Goal: Task Accomplishment & Management: Manage account settings

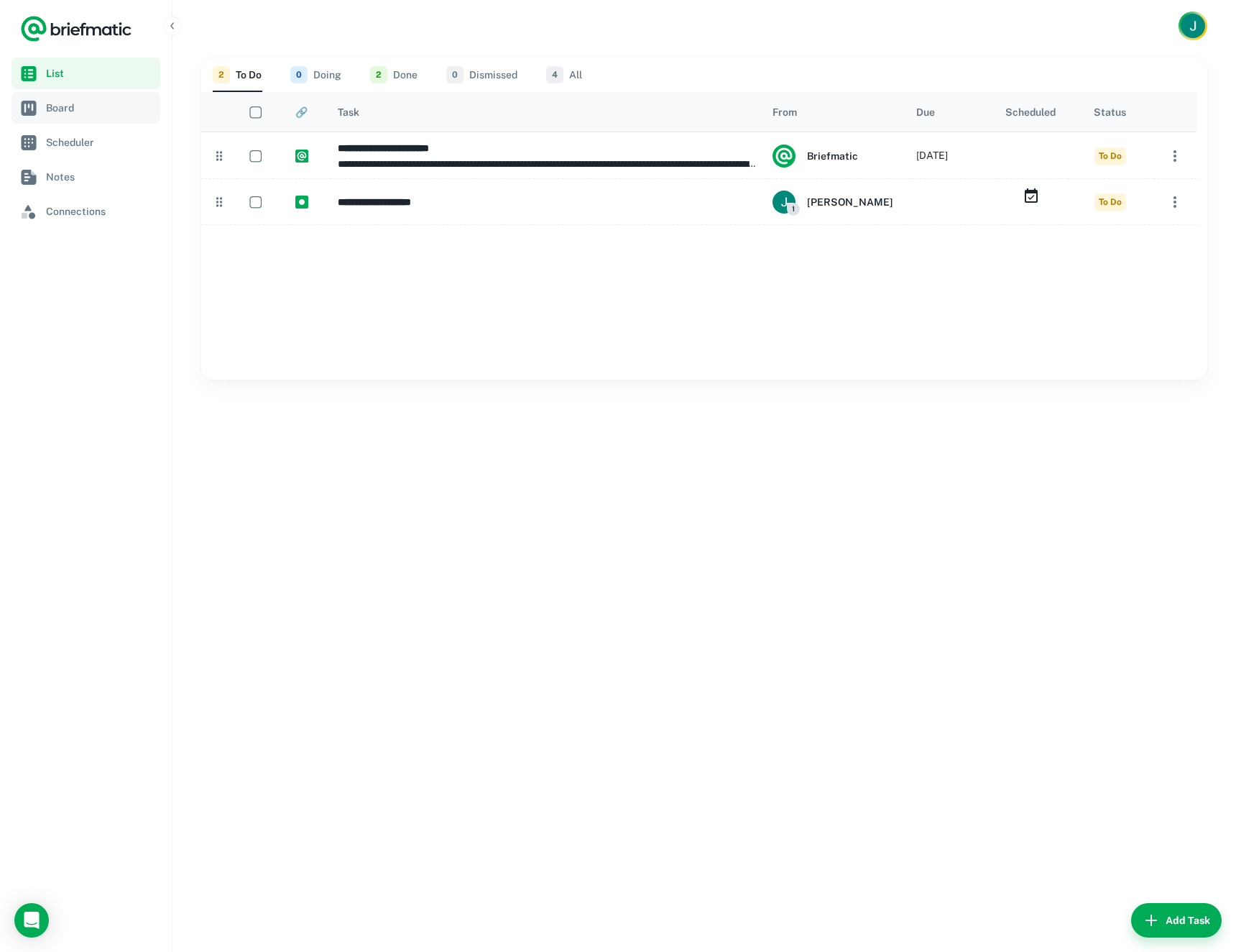
click at [83, 105] on span "Board" at bounding box center [100, 107] width 109 height 16
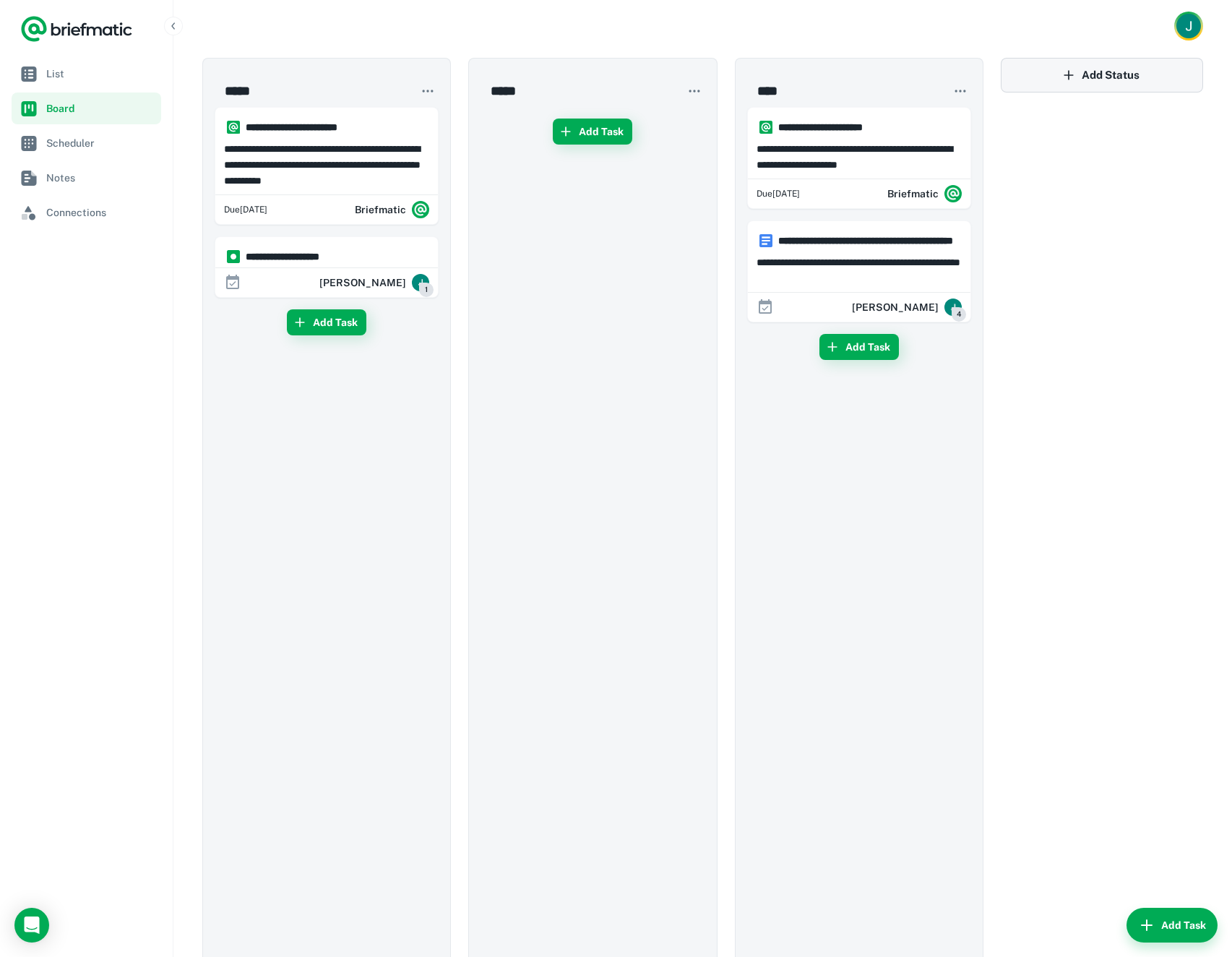
click at [1073, 74] on icon "button" at bounding box center [1068, 74] width 15 height 15
click at [1058, 167] on div "​" at bounding box center [1101, 536] width 203 height 957
click at [86, 82] on link "List" at bounding box center [86, 74] width 150 height 32
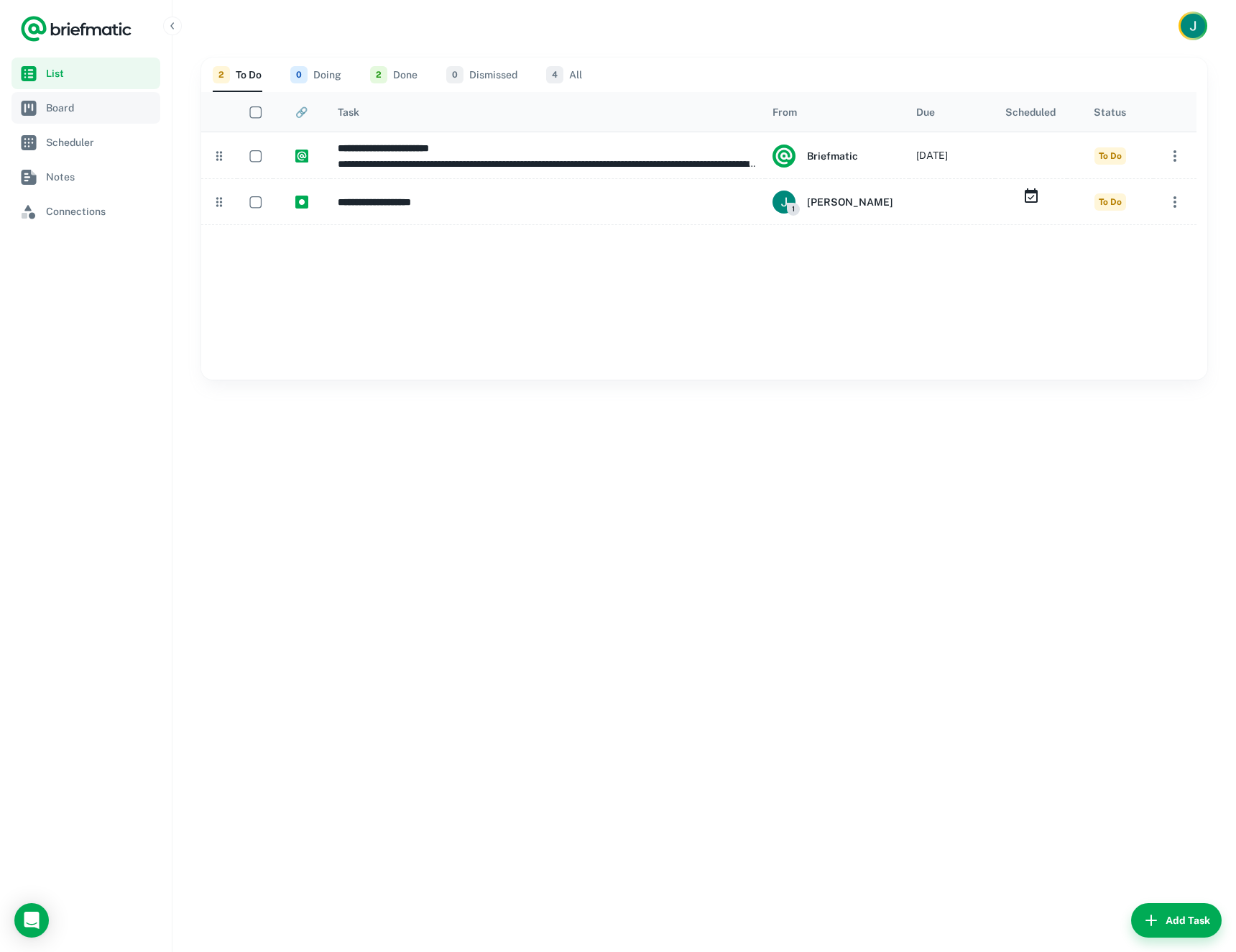
click at [124, 113] on span "Board" at bounding box center [100, 107] width 109 height 16
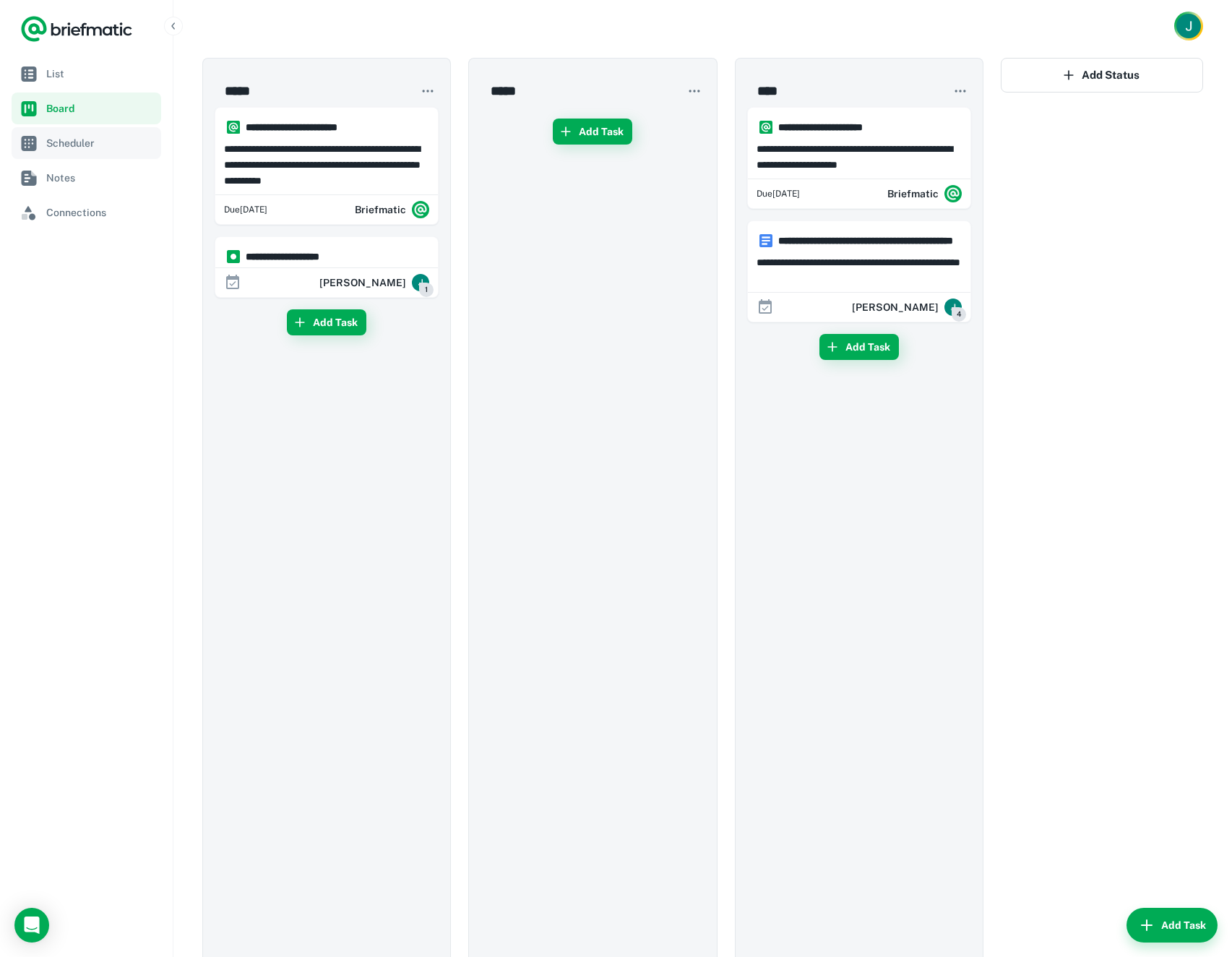
click at [58, 135] on span "Scheduler" at bounding box center [101, 143] width 109 height 16
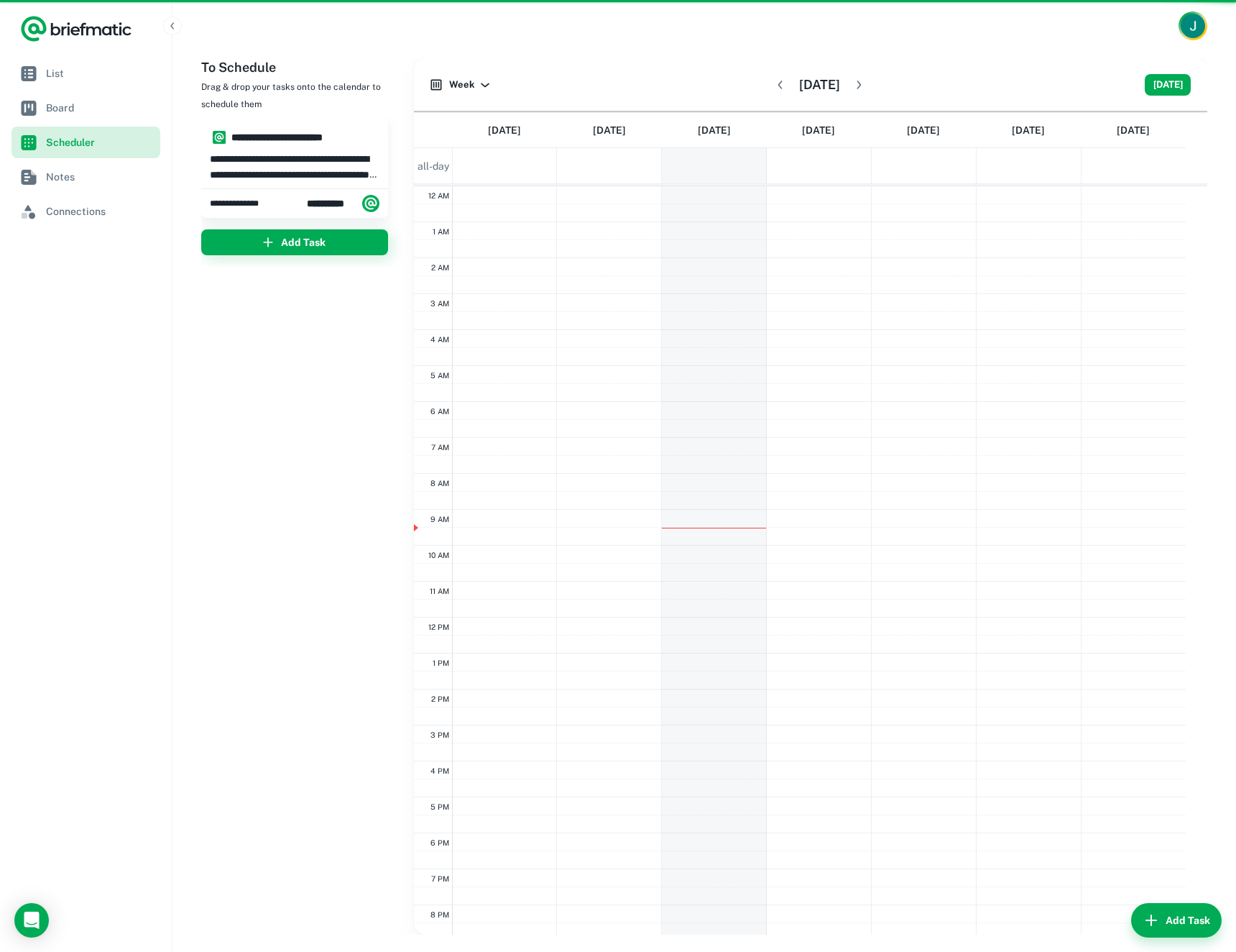
scroll to position [113, 0]
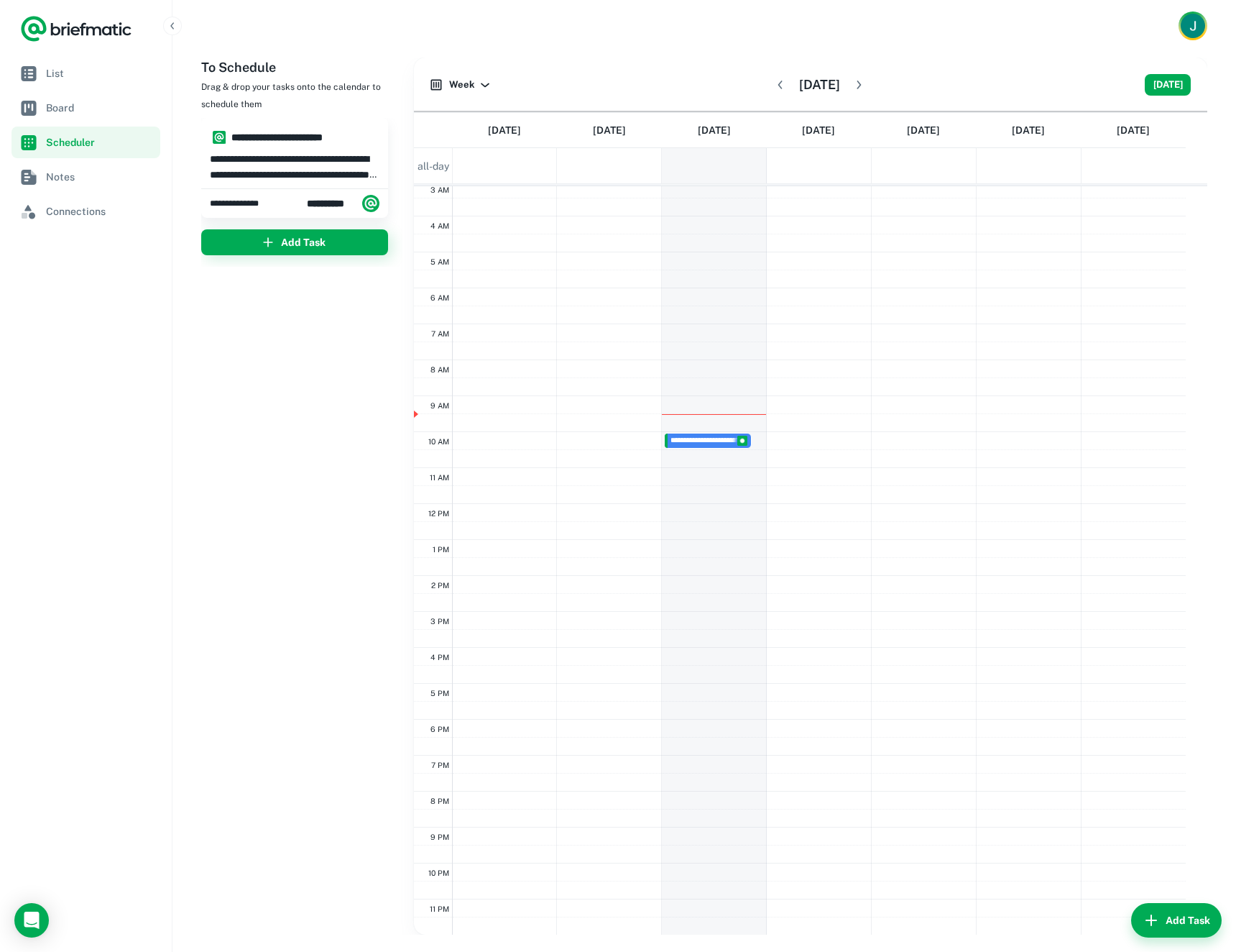
click at [243, 88] on span "Drag & drop your tasks onto the calendar to schedule them" at bounding box center [291, 95] width 179 height 27
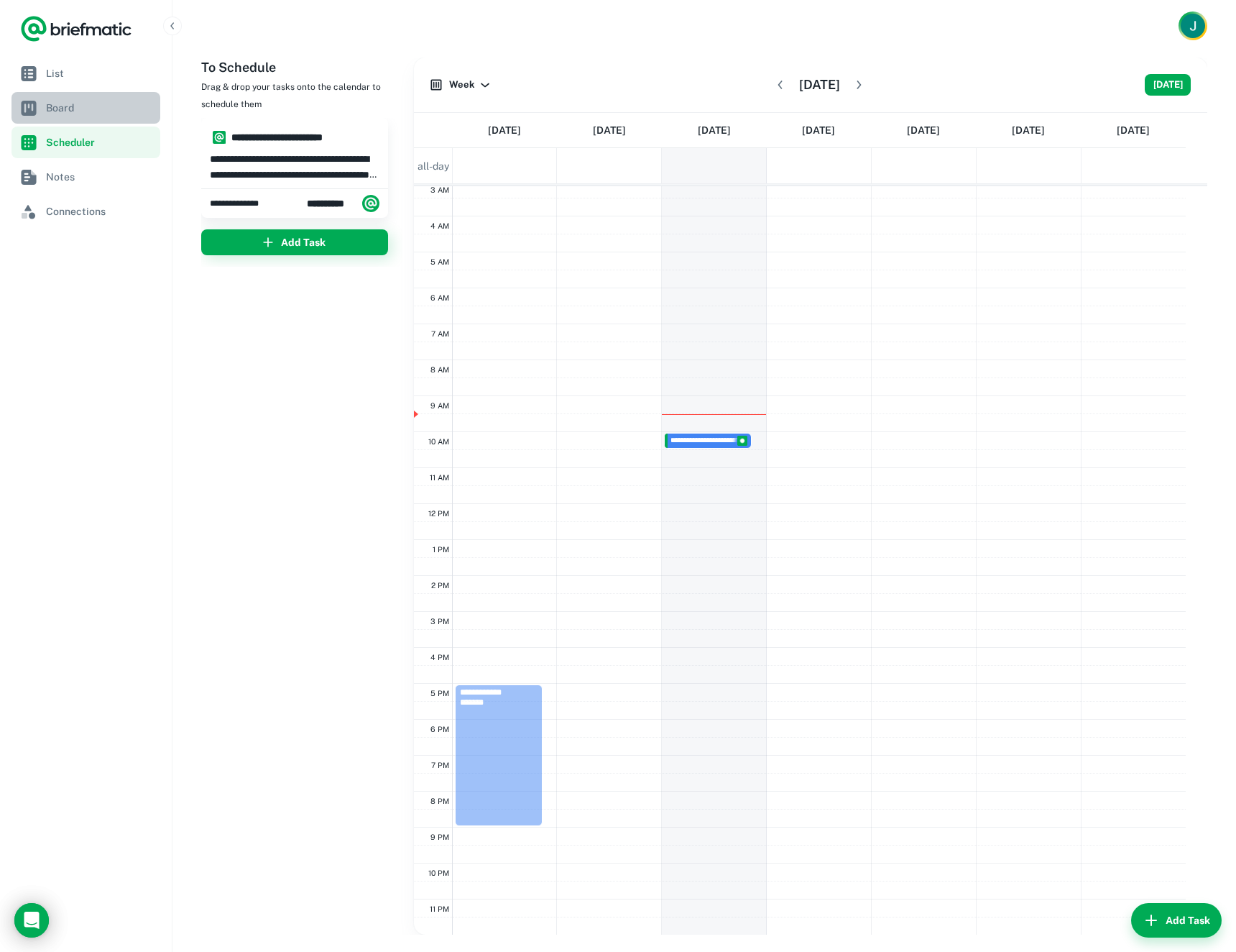
click at [63, 95] on link "Board" at bounding box center [86, 107] width 149 height 31
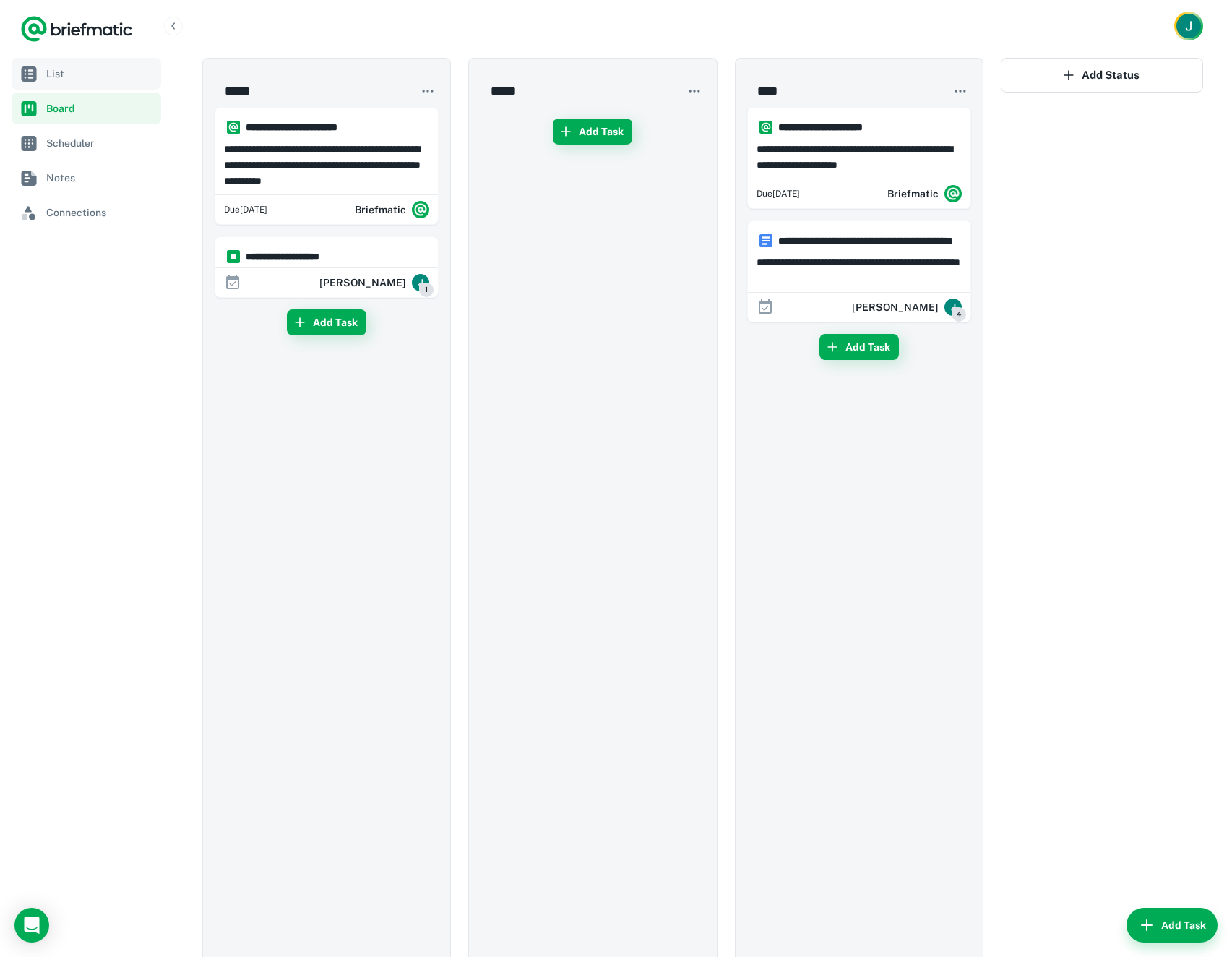
click at [44, 78] on link "List" at bounding box center [86, 74] width 150 height 32
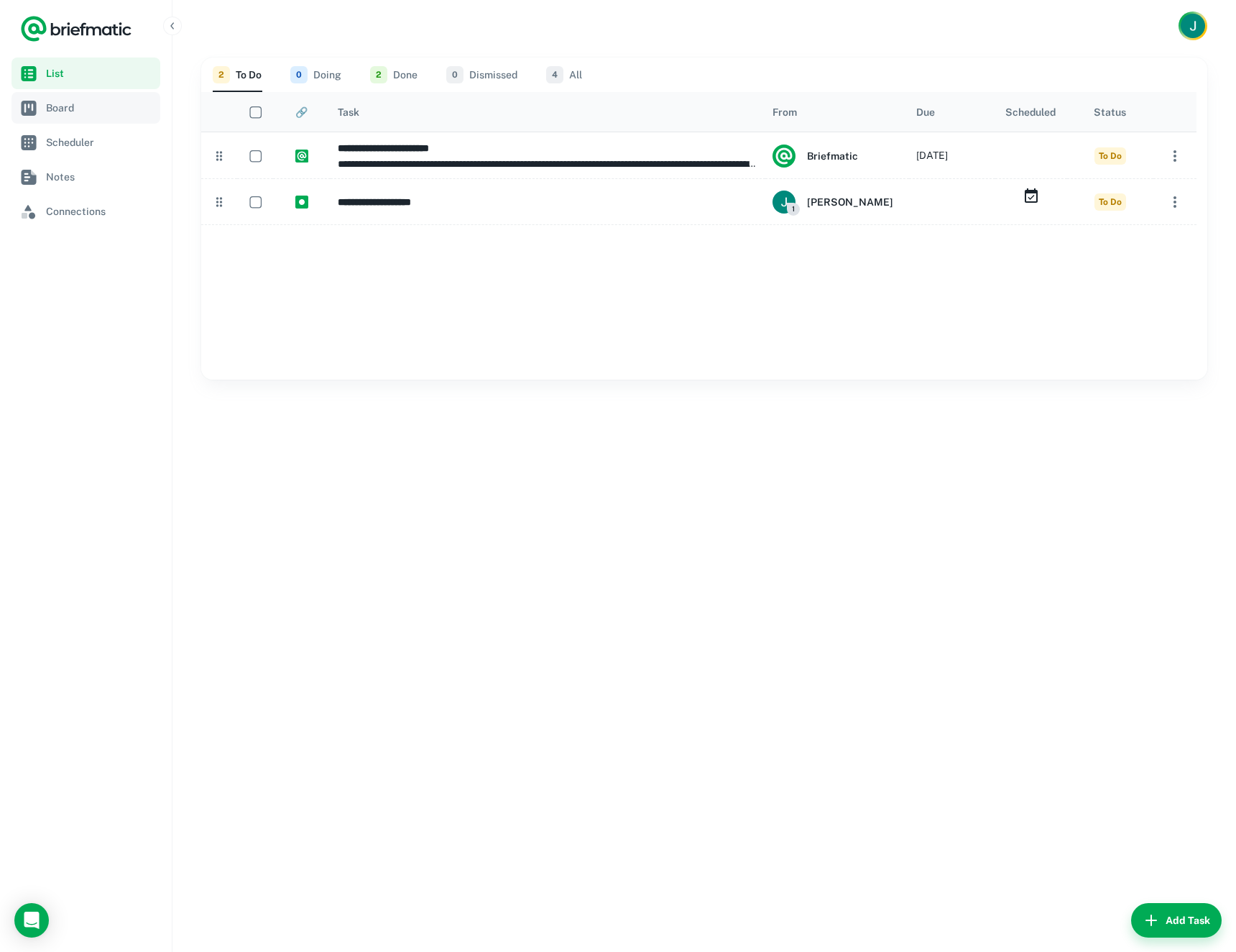
click at [71, 107] on span "Board" at bounding box center [100, 107] width 109 height 16
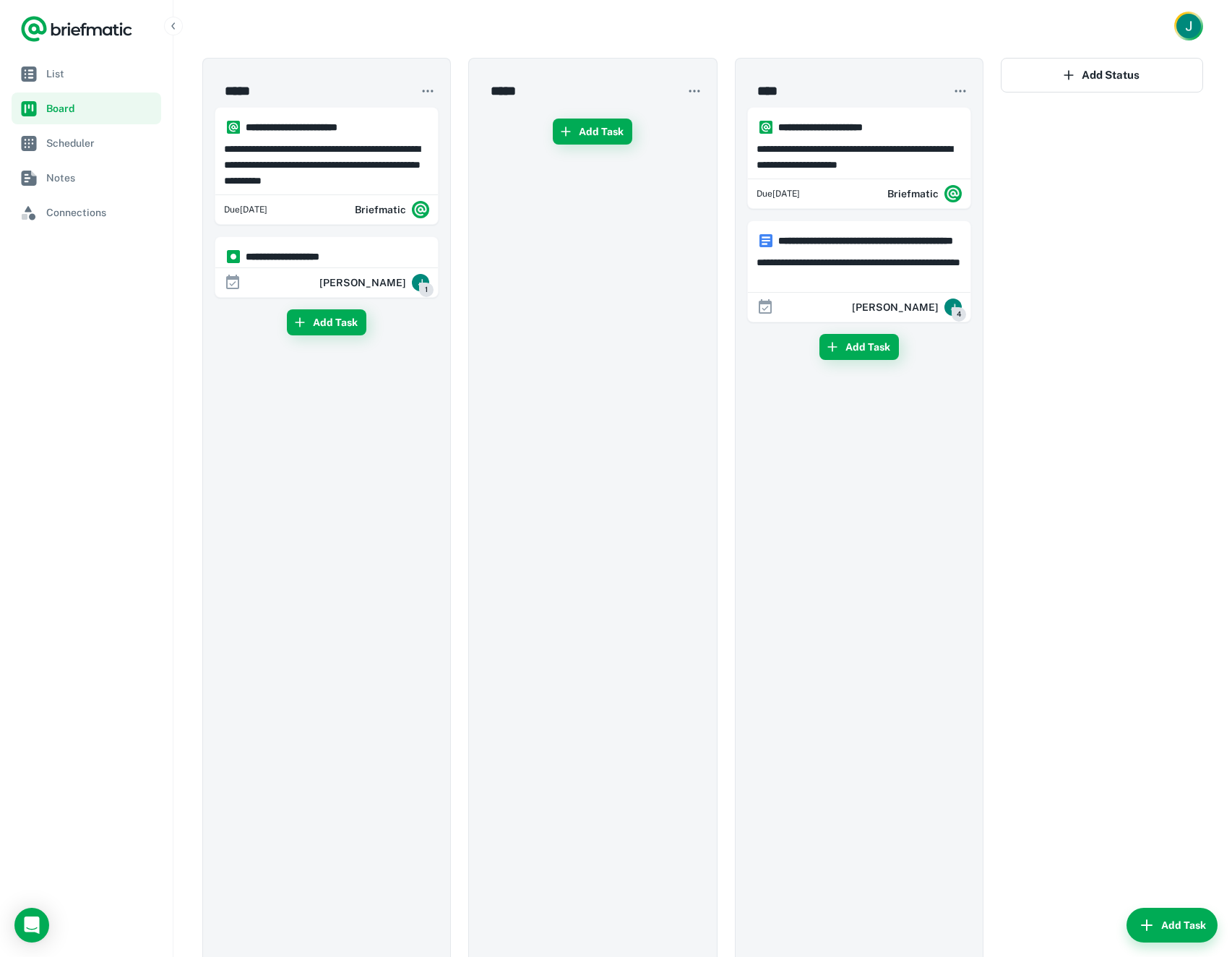
click at [74, 90] on ul "List Board Scheduler Notes Connections" at bounding box center [86, 143] width 150 height 170
click at [76, 77] on span "List" at bounding box center [101, 74] width 109 height 16
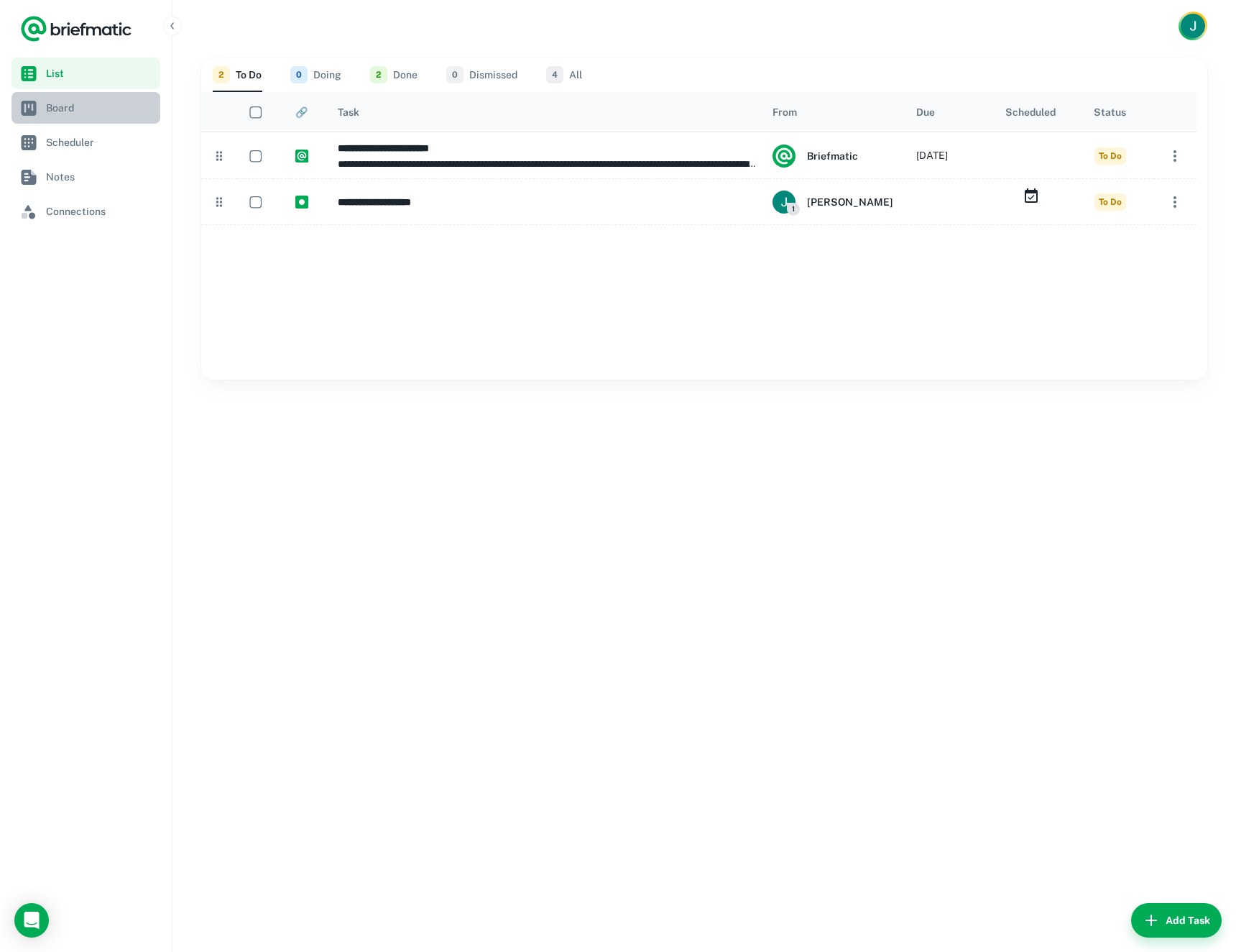
click at [66, 98] on link "Board" at bounding box center [86, 107] width 149 height 31
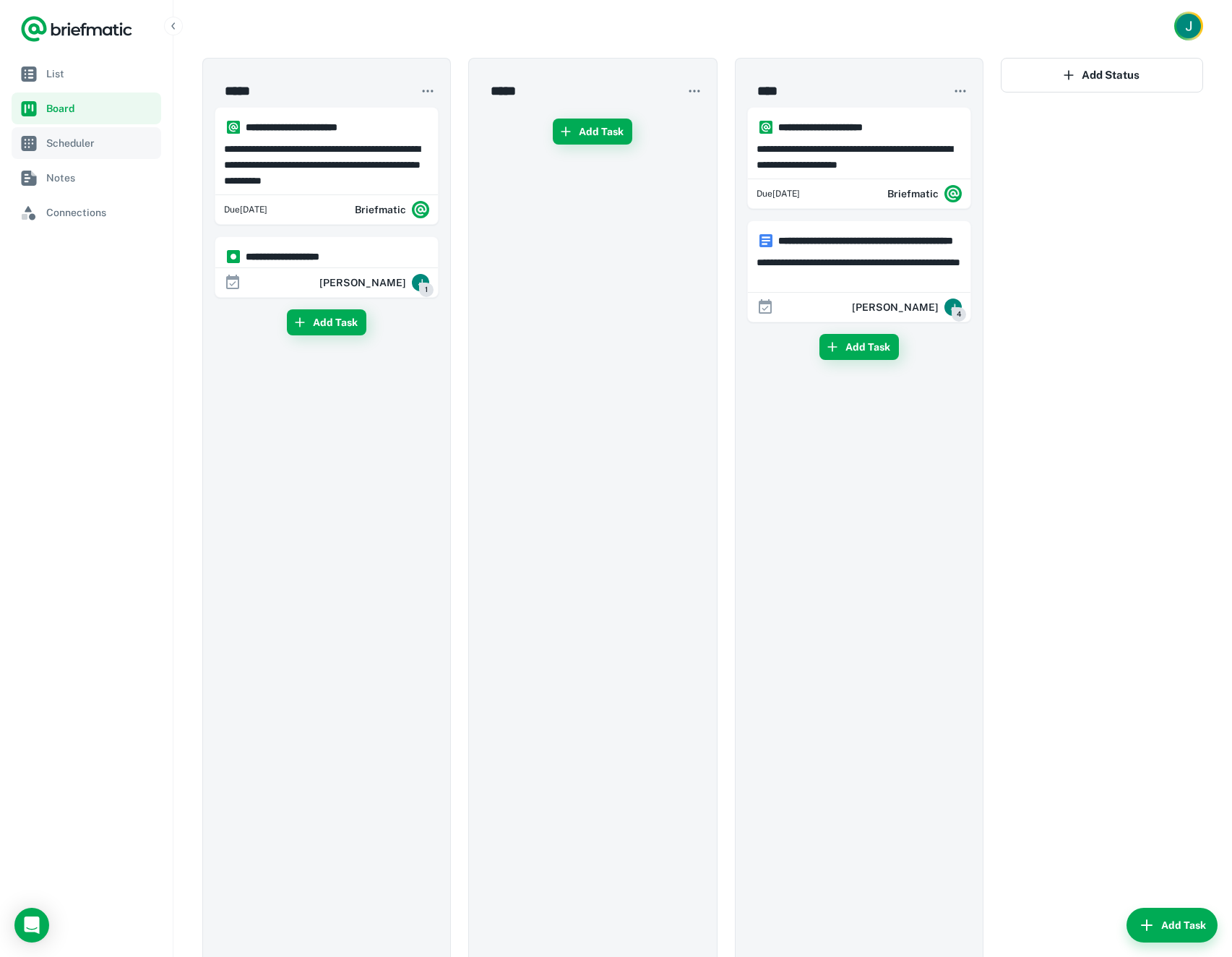
click at [58, 138] on span "Scheduler" at bounding box center [101, 143] width 109 height 16
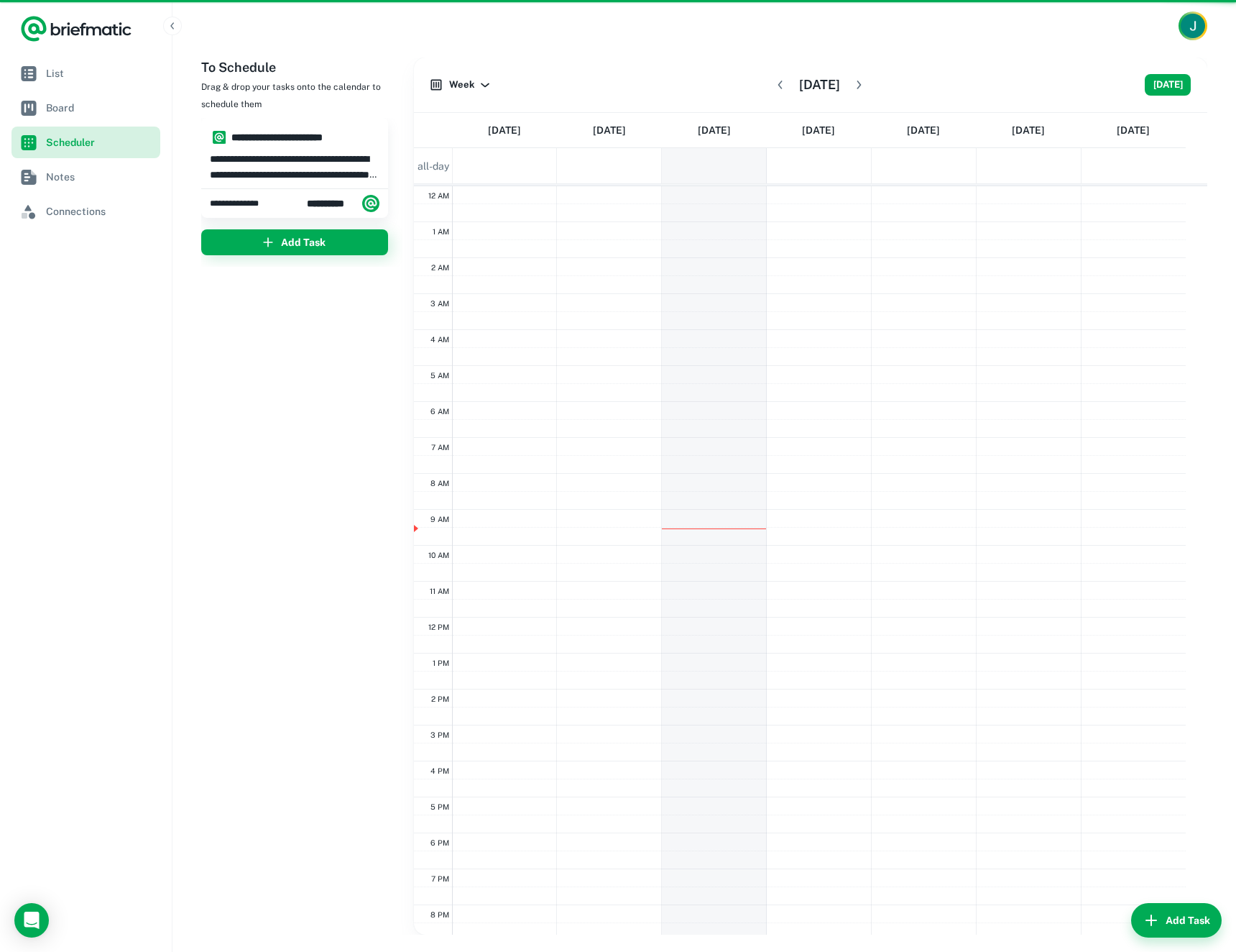
scroll to position [113, 0]
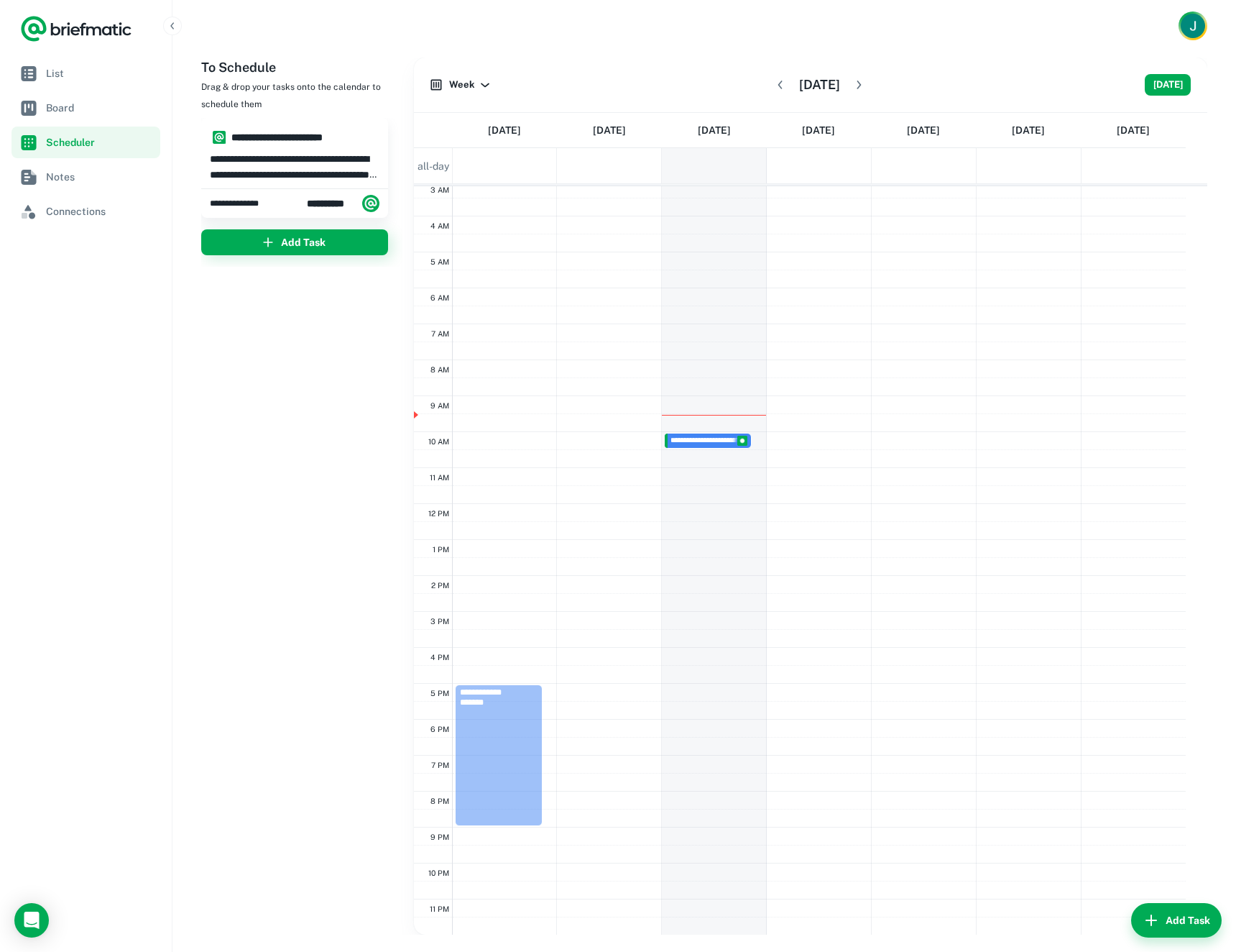
click at [208, 100] on span "Drag & drop your tasks onto the calendar to schedule them" at bounding box center [291, 95] width 179 height 27
click at [30, 920] on icon "Open Intercom Messenger" at bounding box center [31, 920] width 16 height 19
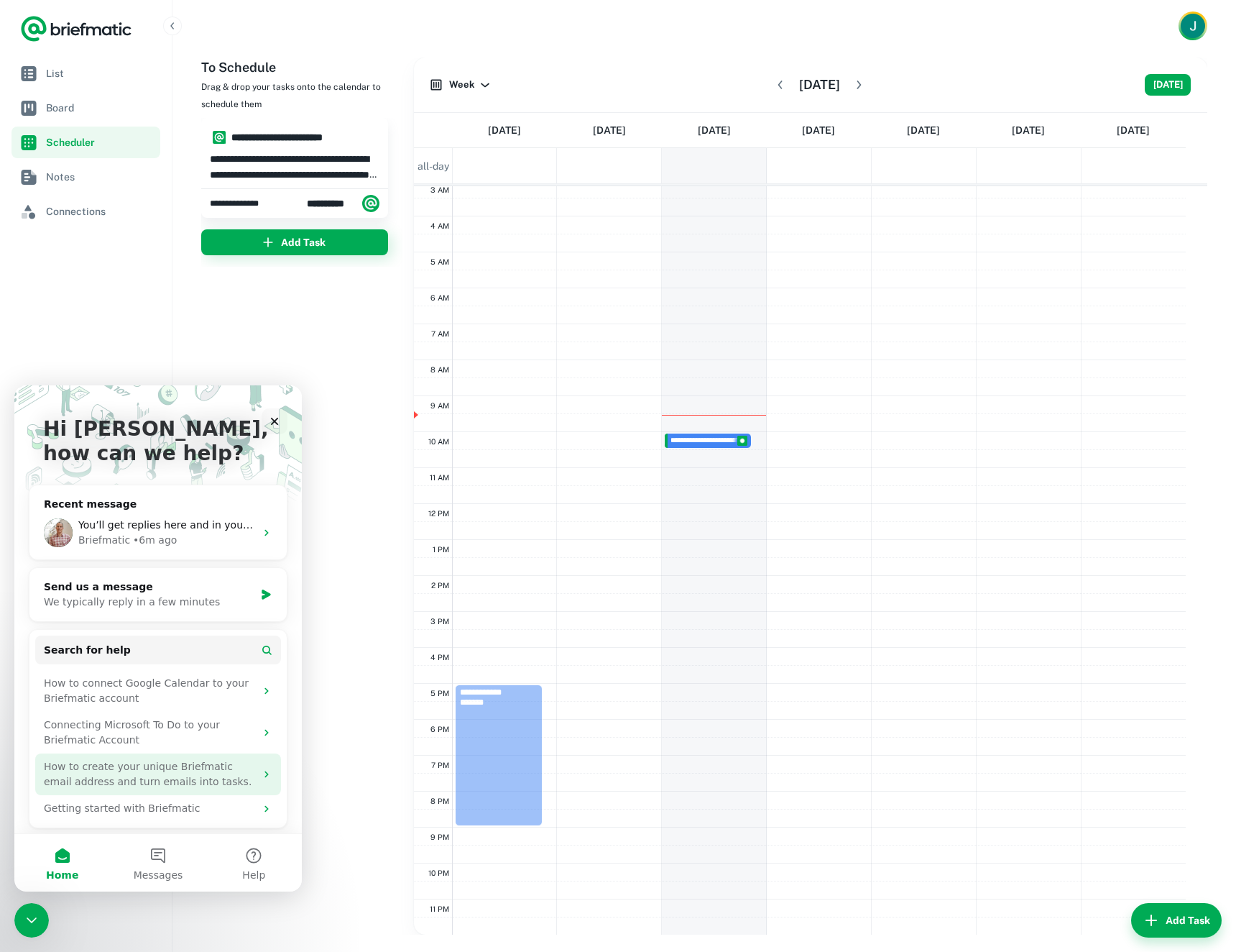
scroll to position [72, 0]
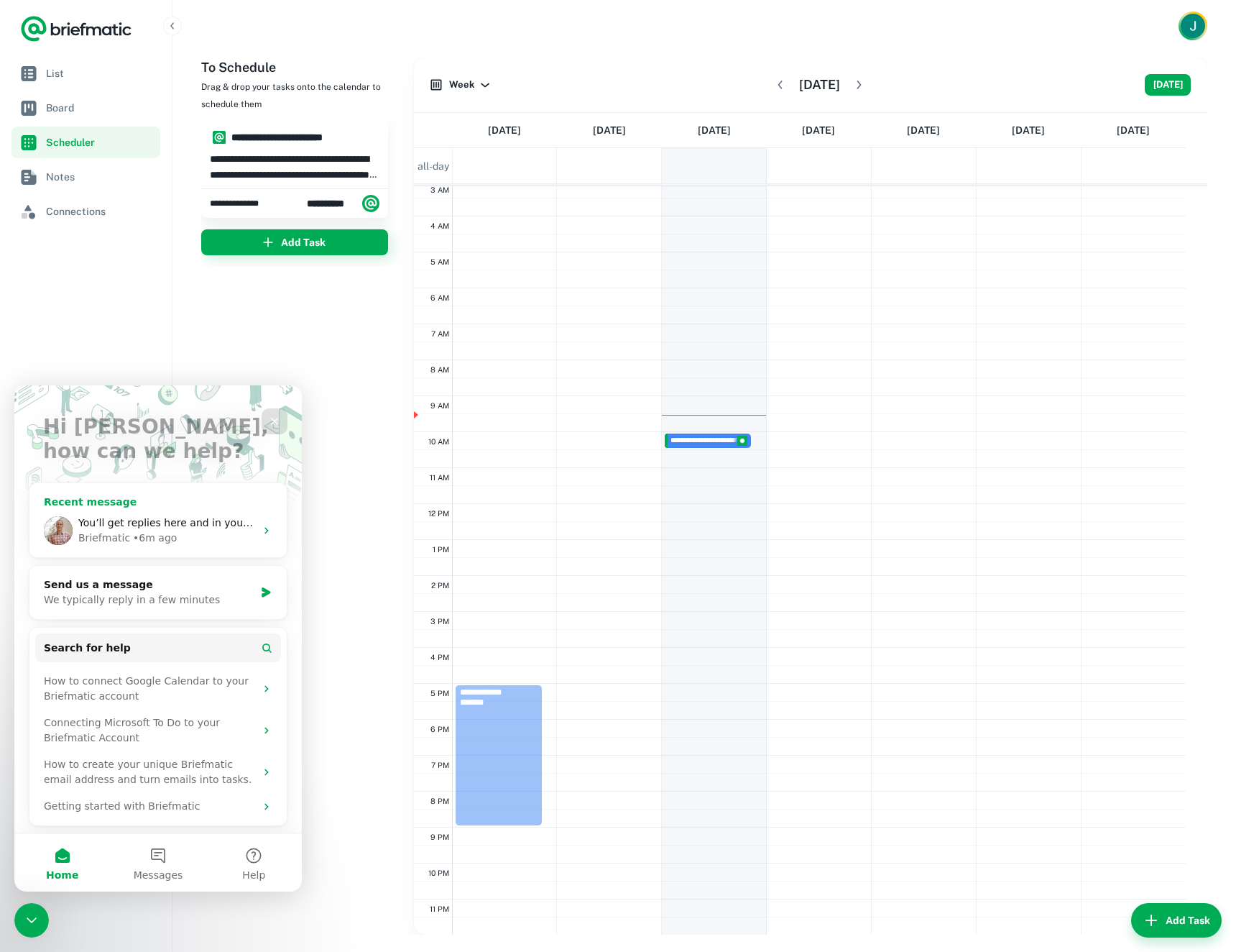
click at [117, 522] on span "You’ll get replies here and in your email: ✉️ [PERSON_NAME][EMAIL_ADDRESS][DOMA…" at bounding box center [417, 522] width 678 height 12
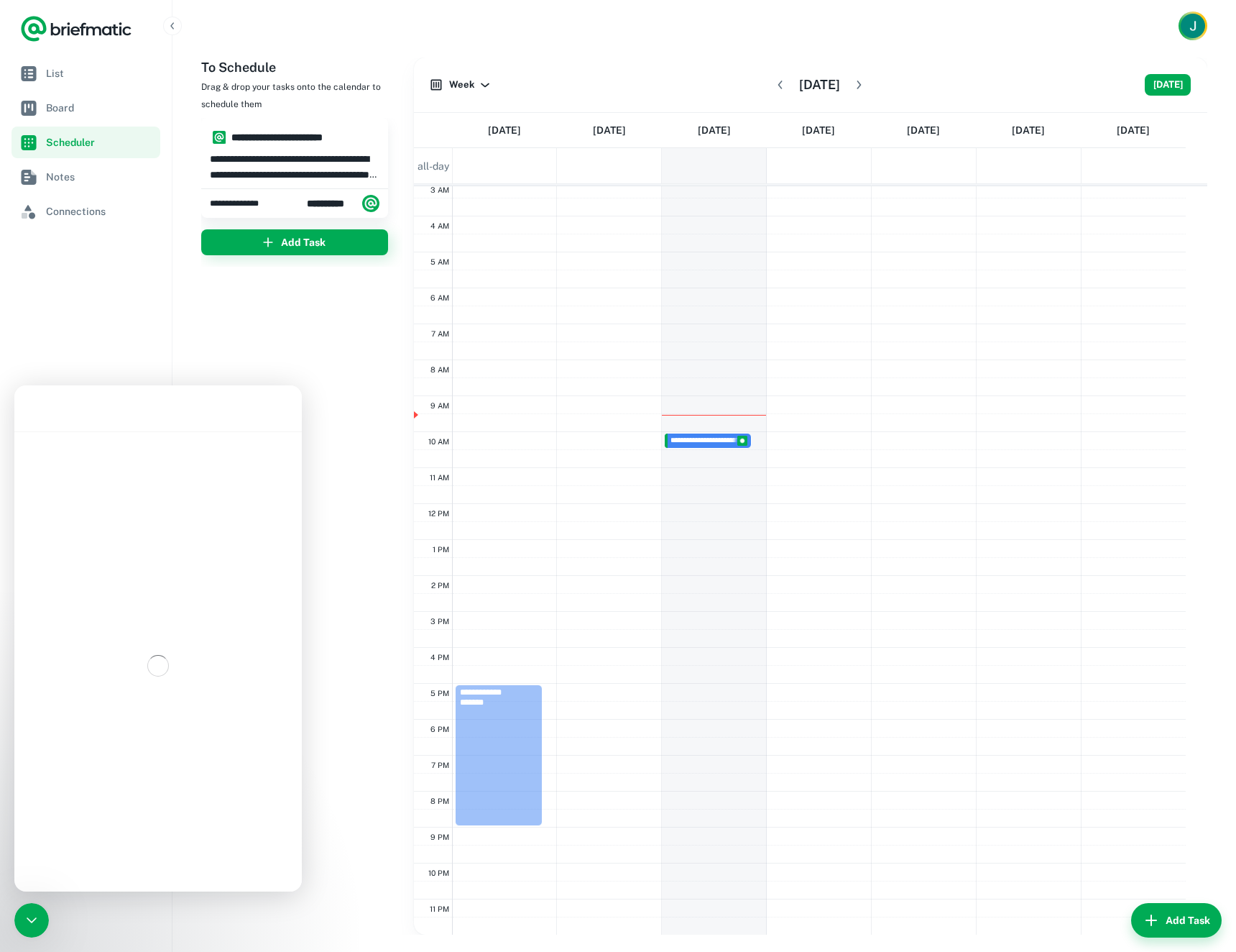
scroll to position [273, 0]
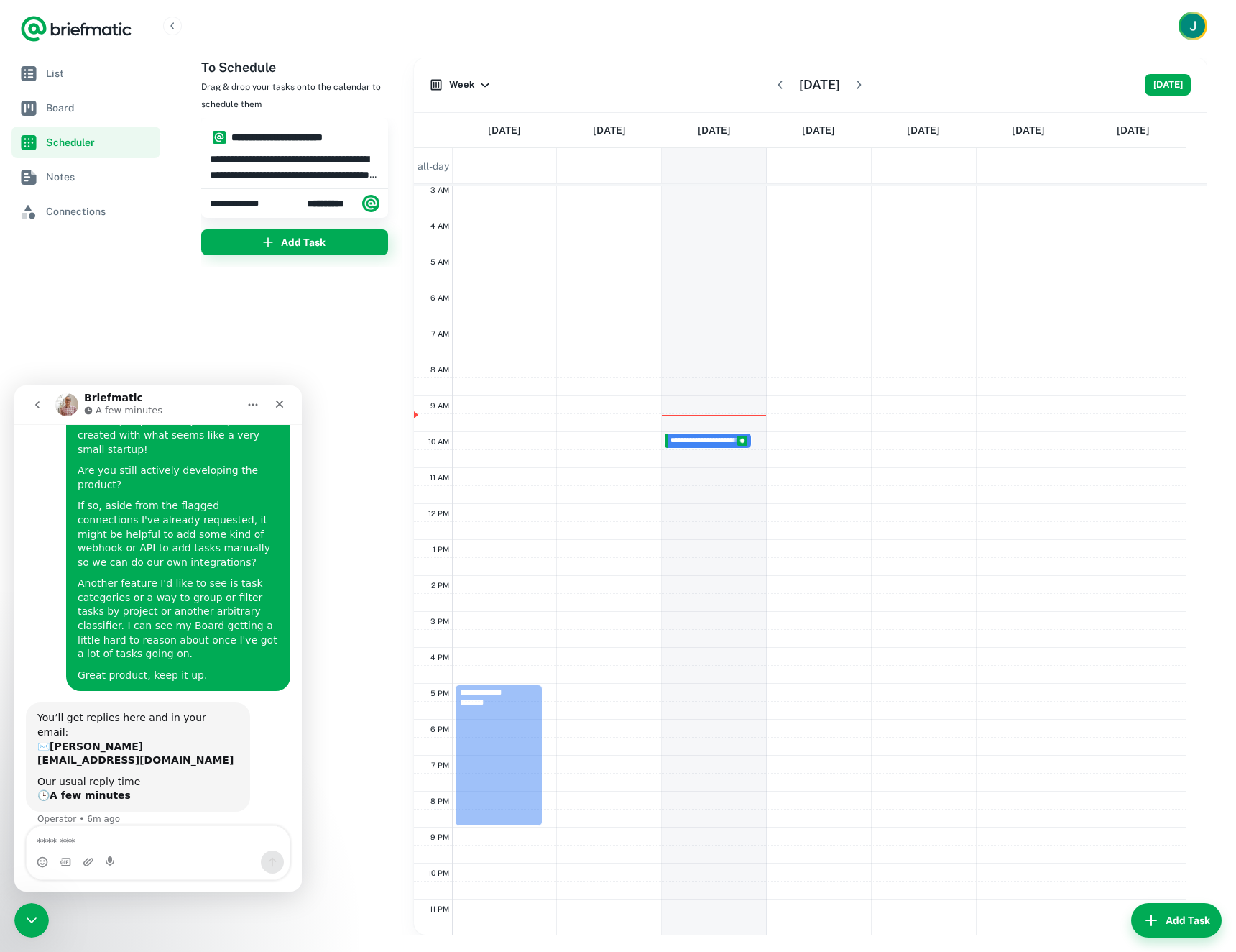
click at [122, 833] on textarea "Message…" at bounding box center [157, 838] width 263 height 25
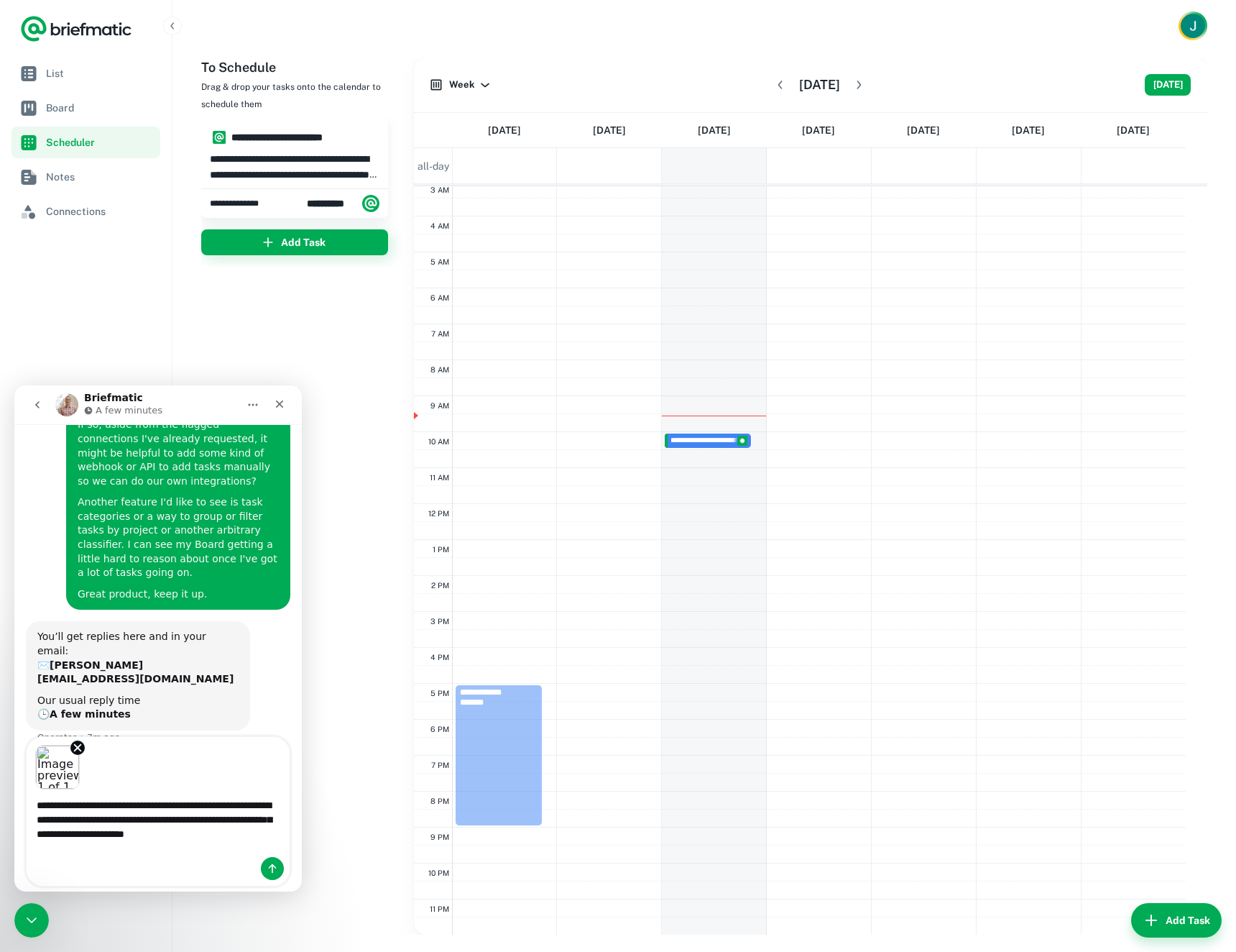
scroll to position [362, 0]
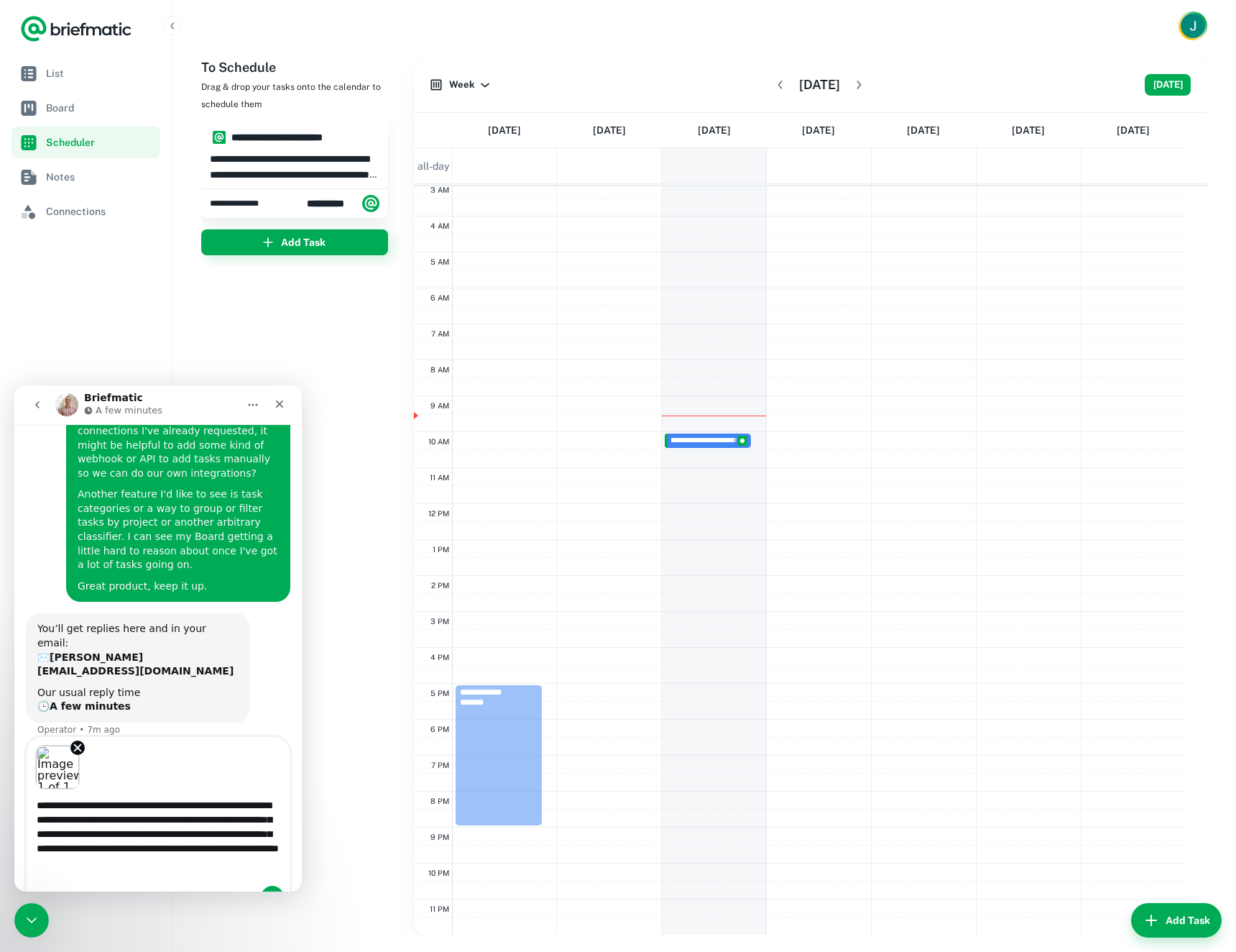
type textarea "**********"
click at [124, 878] on textarea "**********" at bounding box center [157, 837] width 263 height 96
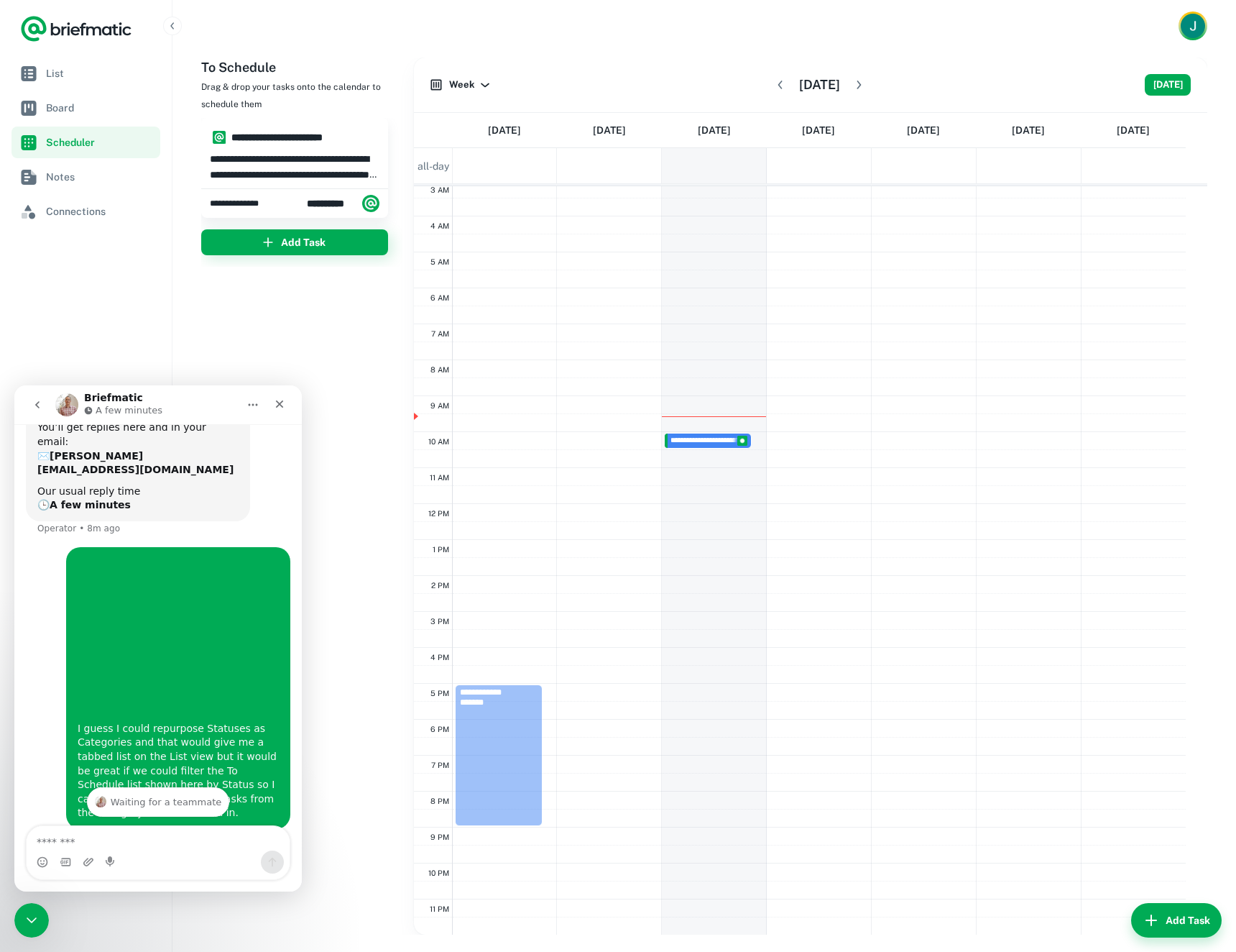
scroll to position [567, 0]
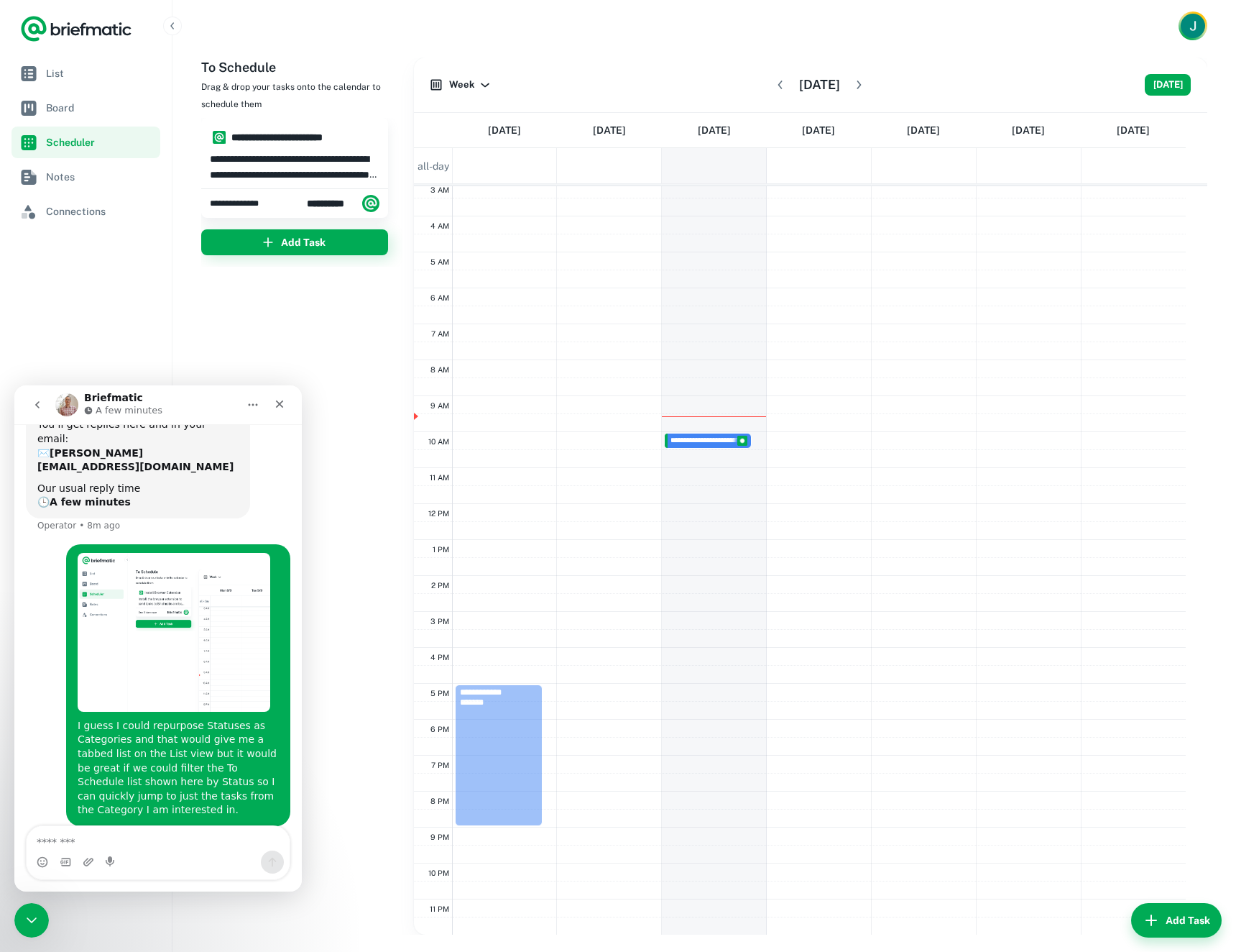
click at [190, 592] on img "Jamie says…" at bounding box center [174, 632] width 192 height 159
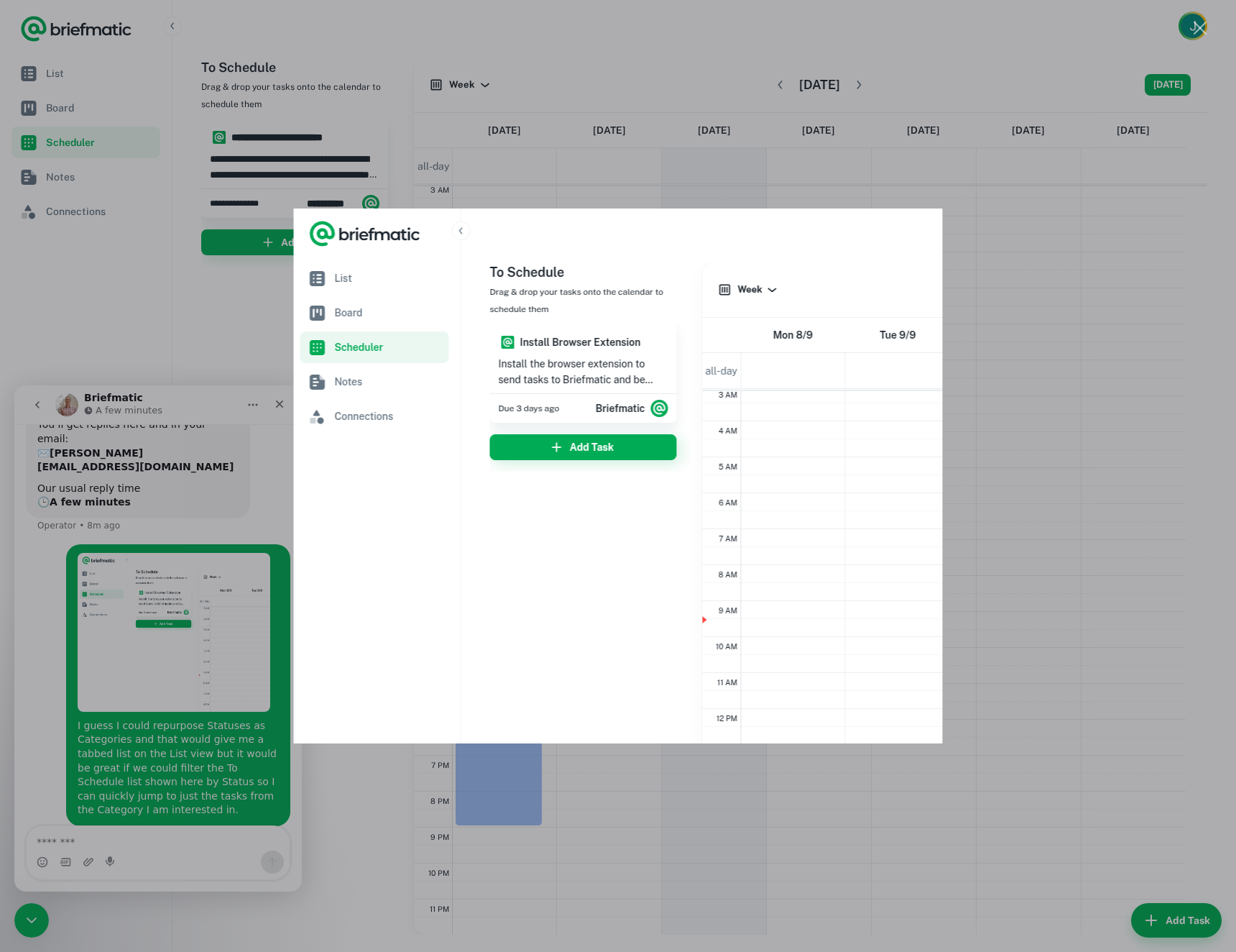
click at [641, 114] on div "Intercom messenger" at bounding box center [618, 476] width 1236 height 952
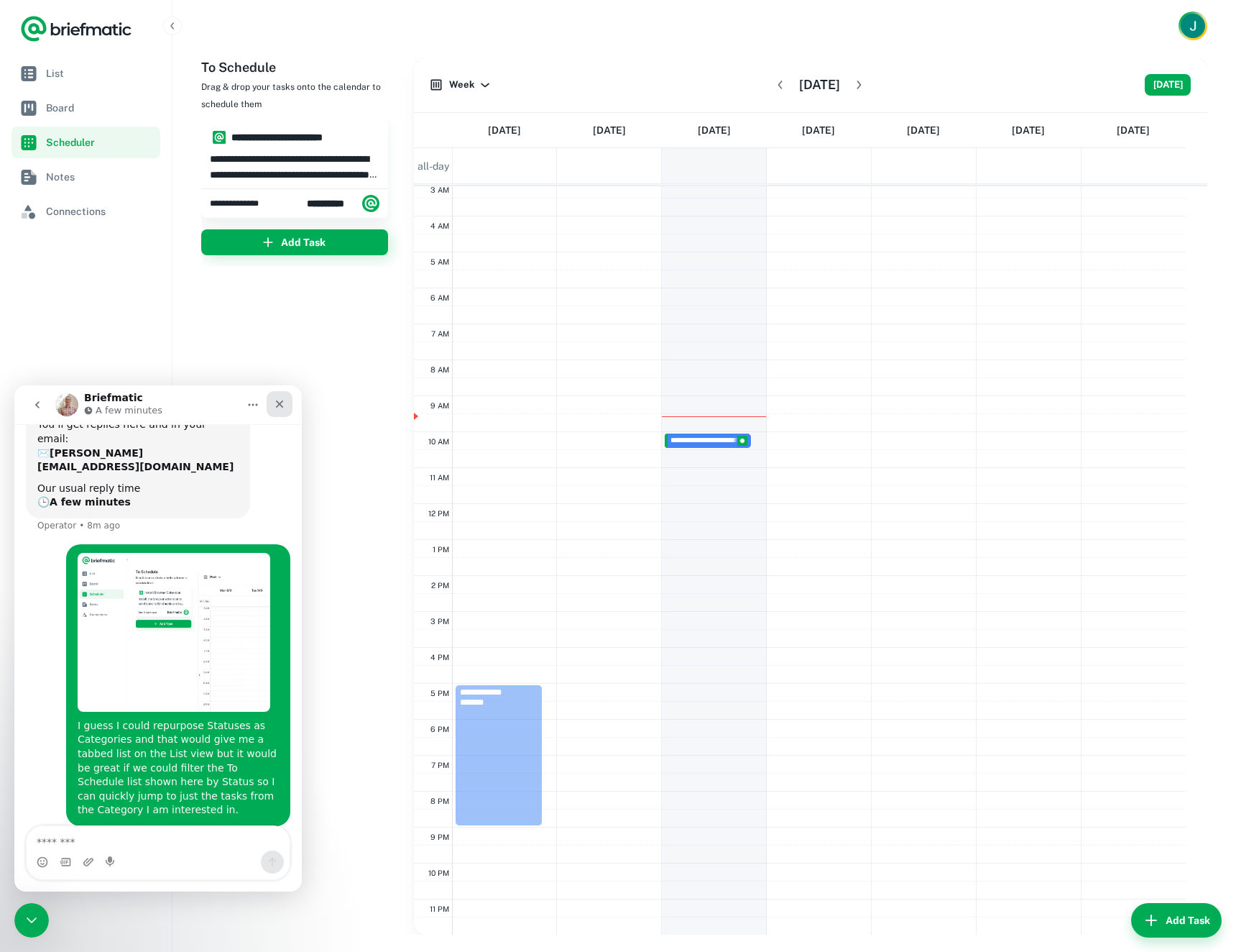
click at [272, 408] on div "Close" at bounding box center [279, 404] width 26 height 26
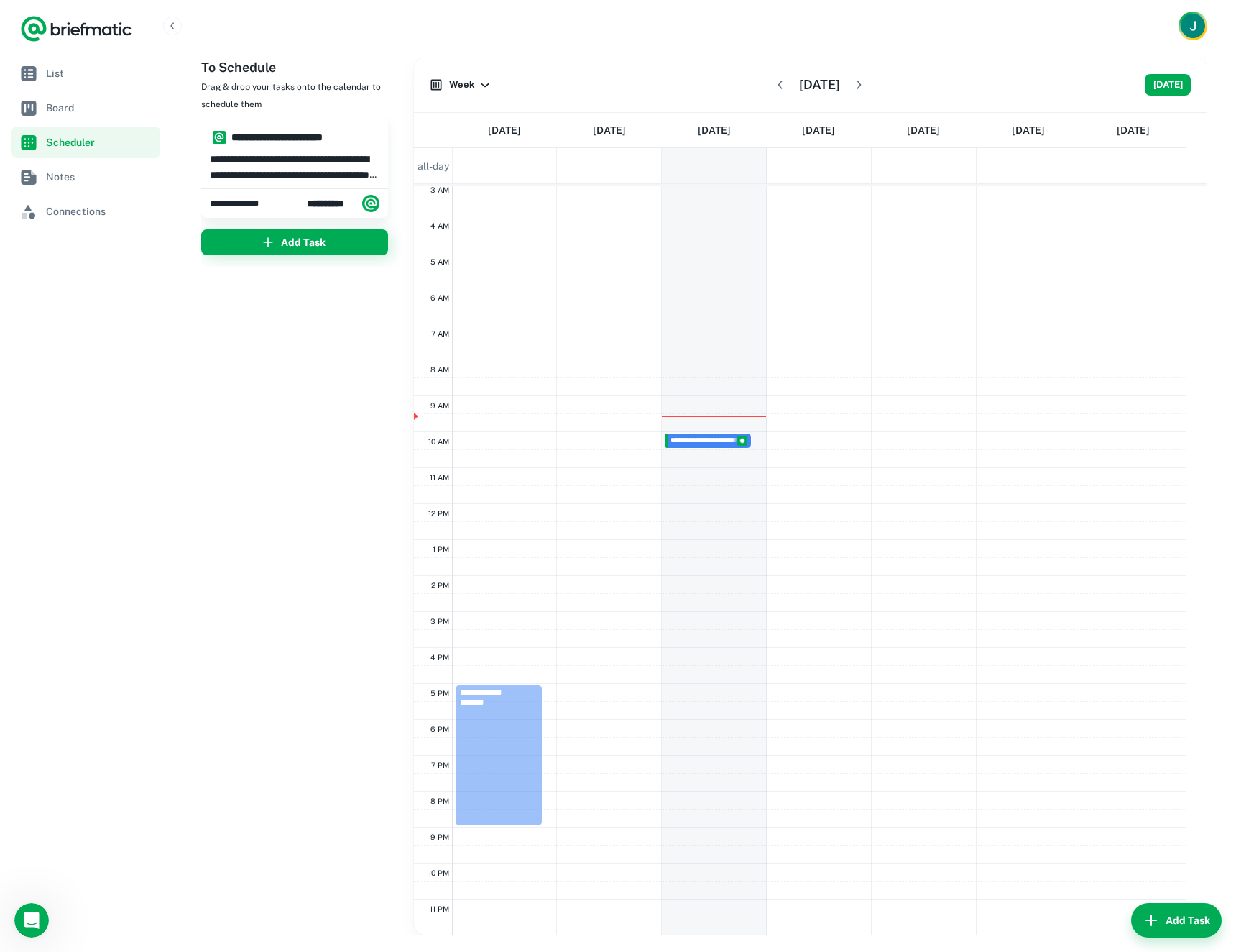
scroll to position [567, 0]
click at [214, 338] on div "**********" at bounding box center [302, 496] width 202 height 877
click at [1185, 26] on img "Account button" at bounding box center [1193, 26] width 25 height 25
click at [1145, 104] on li "Account Settings" at bounding box center [1129, 111] width 132 height 25
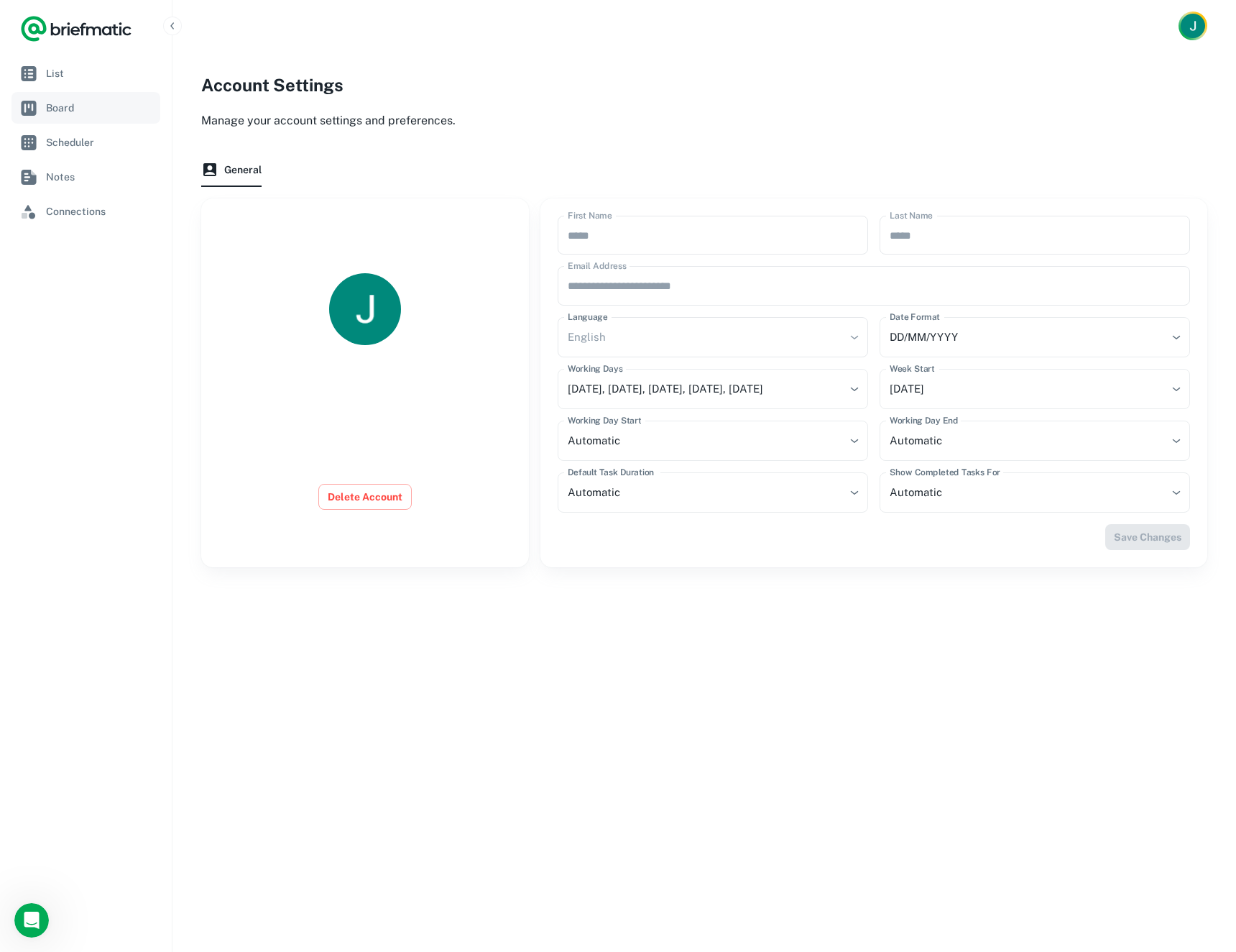
click at [58, 102] on span "Board" at bounding box center [100, 107] width 109 height 16
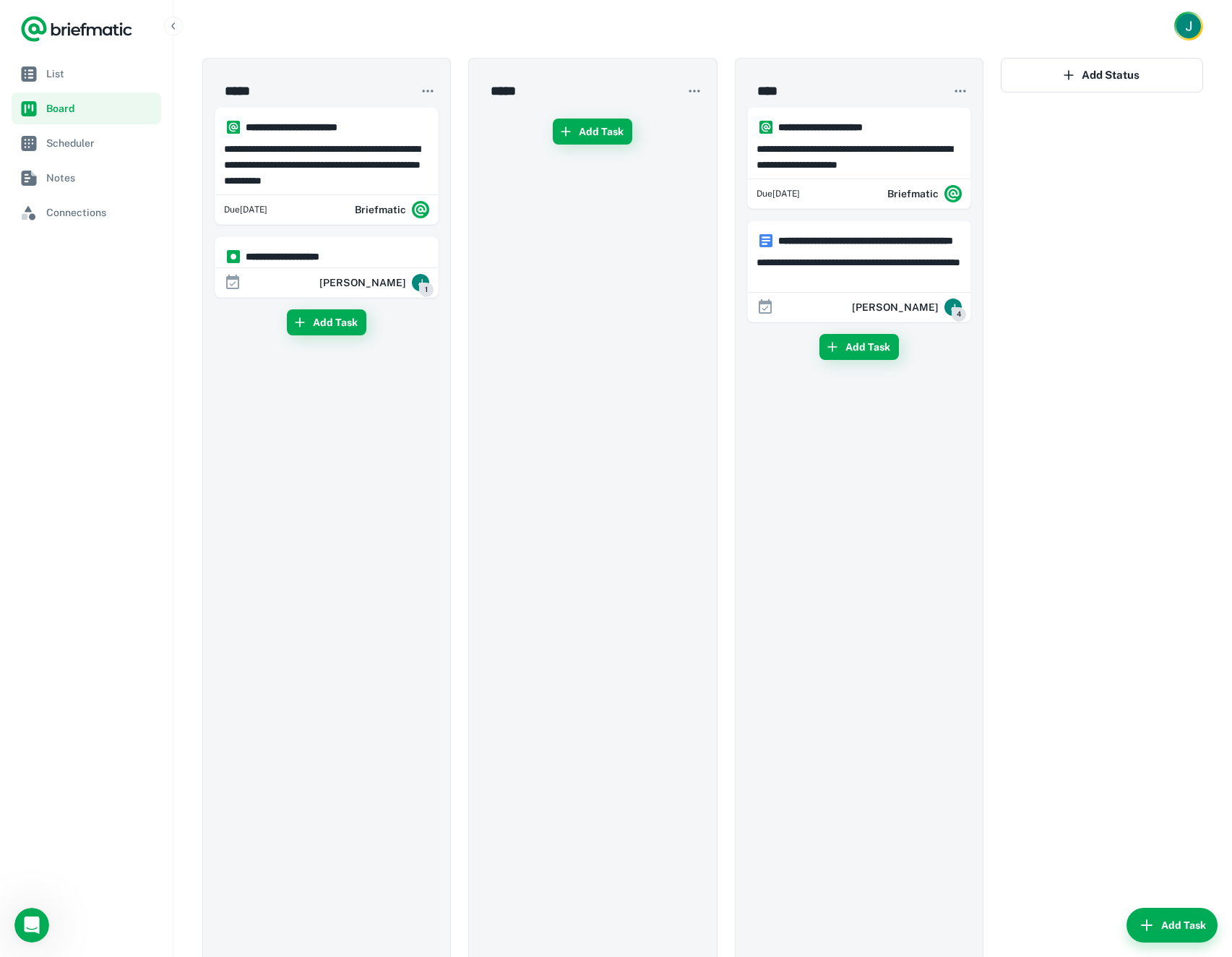
click at [1160, 32] on div at bounding box center [703, 26] width 1058 height 52
click at [1186, 19] on img "Account button" at bounding box center [1188, 26] width 25 height 25
drag, startPoint x: 1150, startPoint y: 109, endPoint x: 1129, endPoint y: 118, distance: 22.8
click at [1149, 109] on li "Account Settings" at bounding box center [1135, 111] width 133 height 25
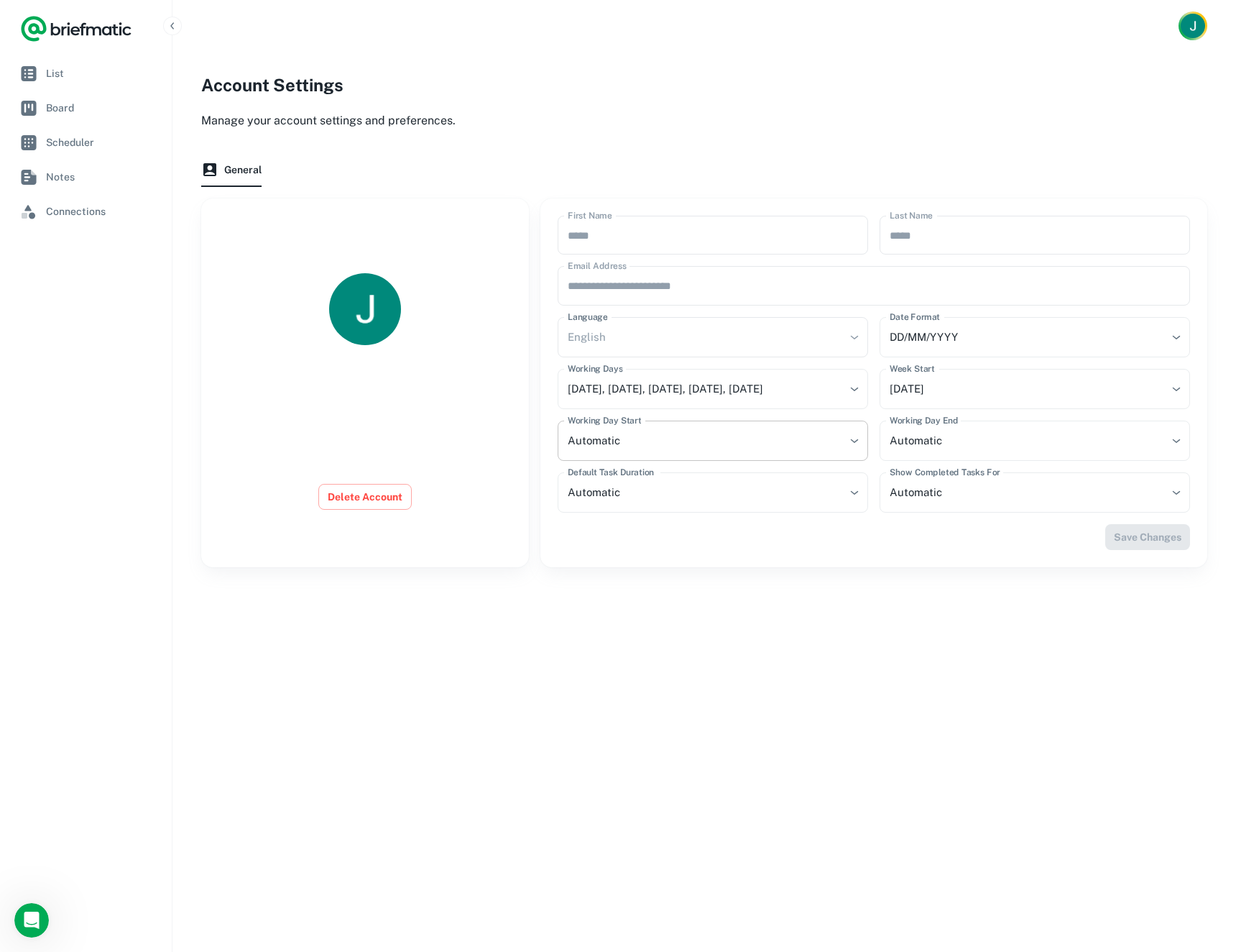
click at [721, 429] on body "**********" at bounding box center [618, 476] width 1236 height 952
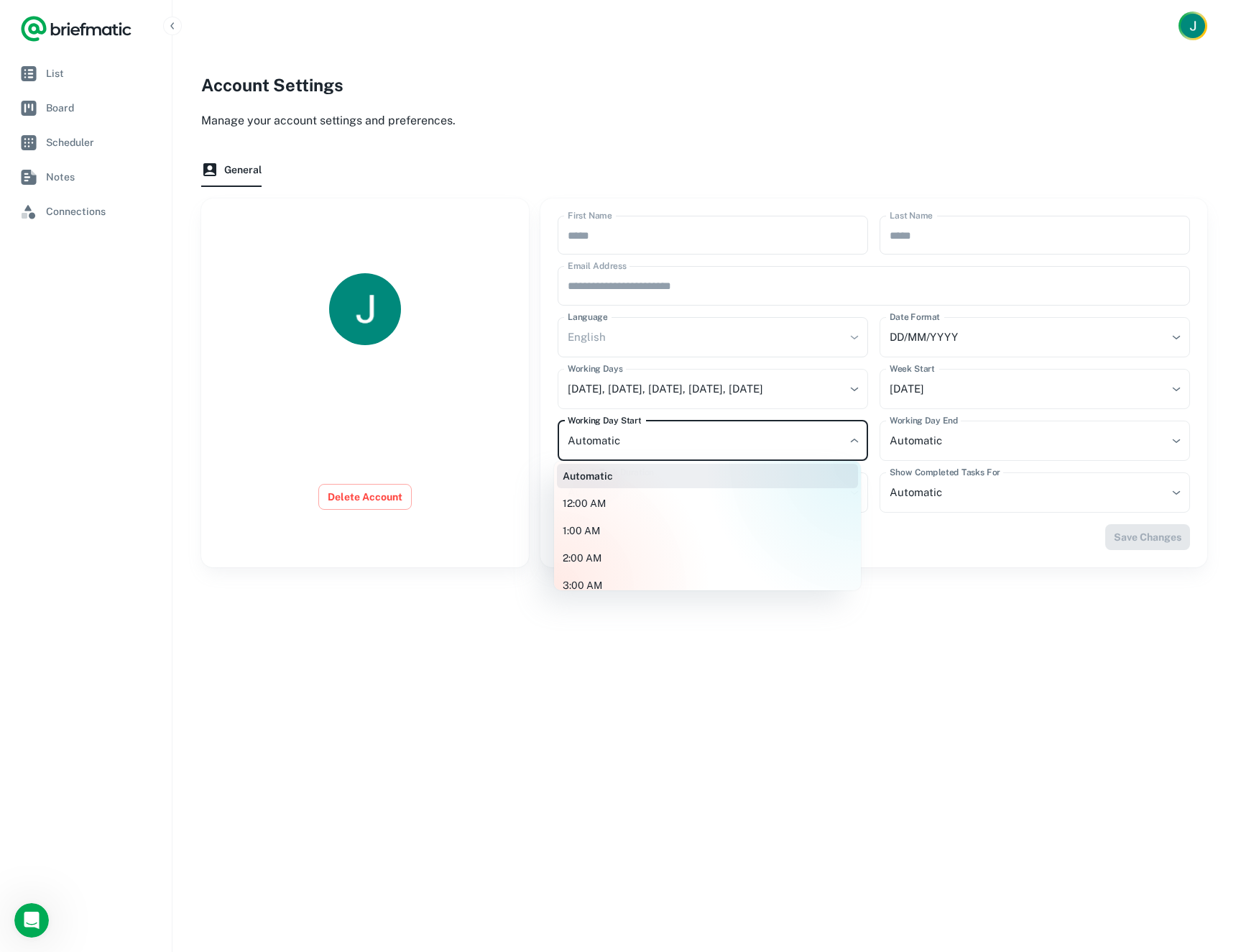
click at [721, 429] on div at bounding box center [618, 476] width 1236 height 952
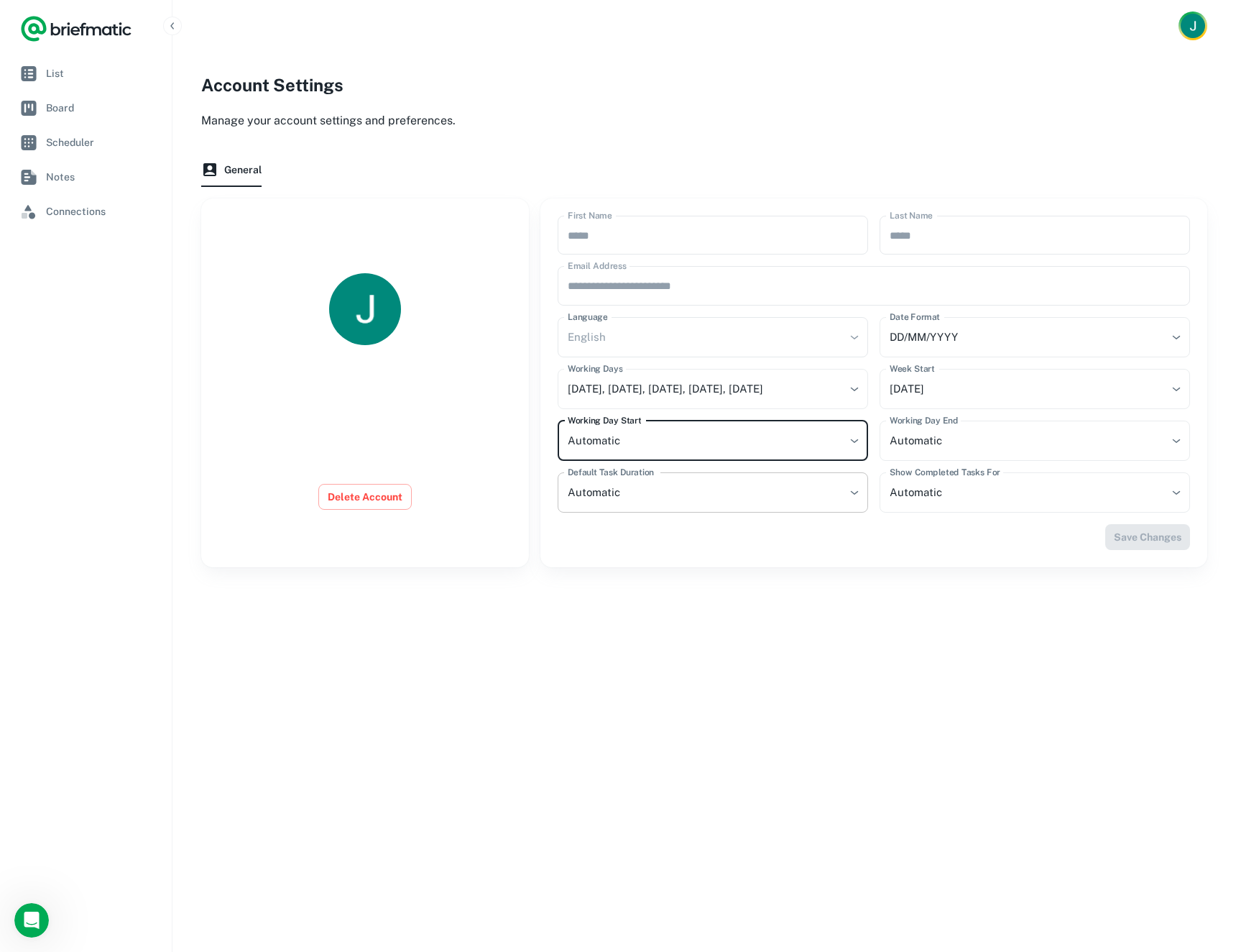
click at [681, 499] on body "**********" at bounding box center [618, 476] width 1236 height 952
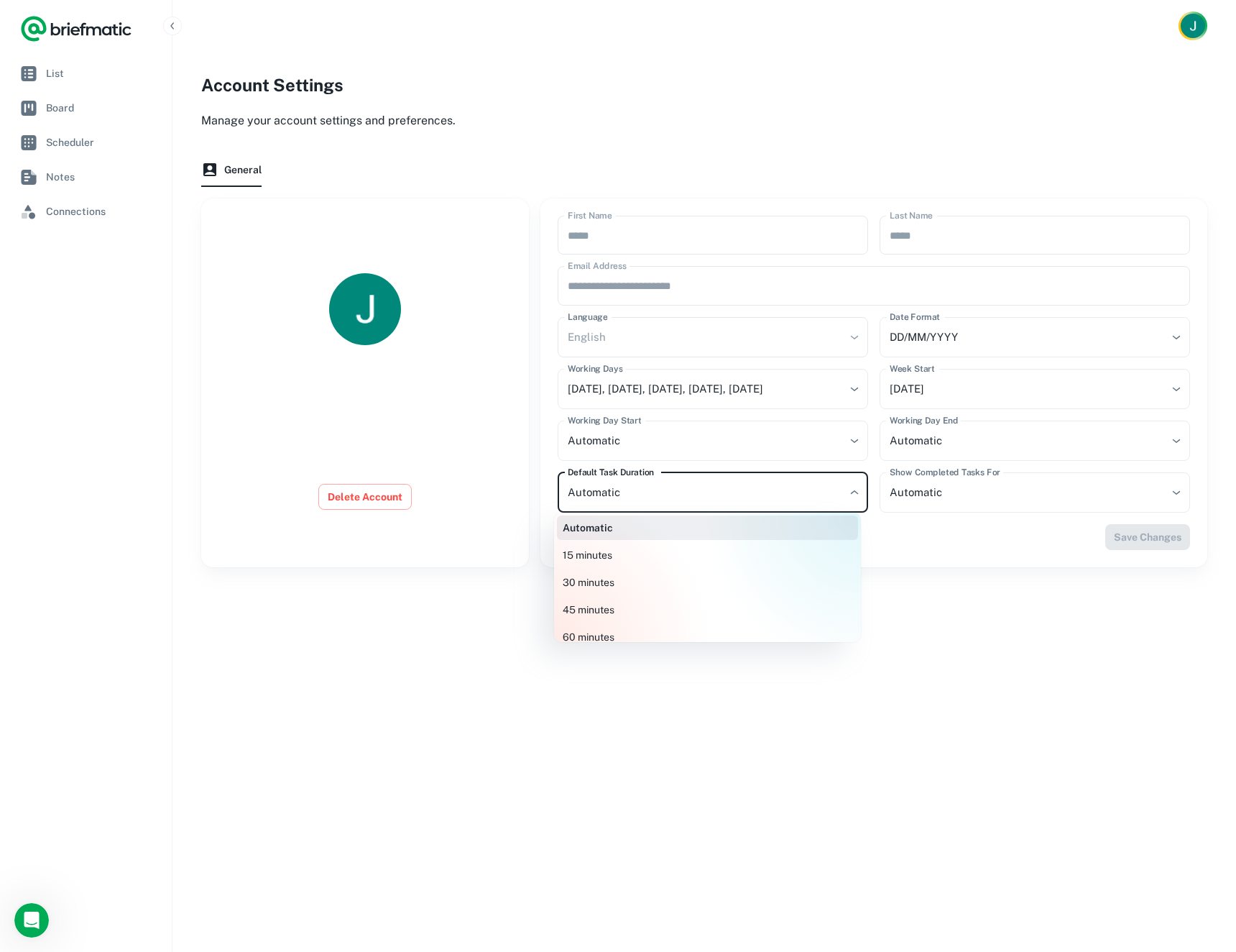
click at [681, 499] on div at bounding box center [618, 476] width 1236 height 952
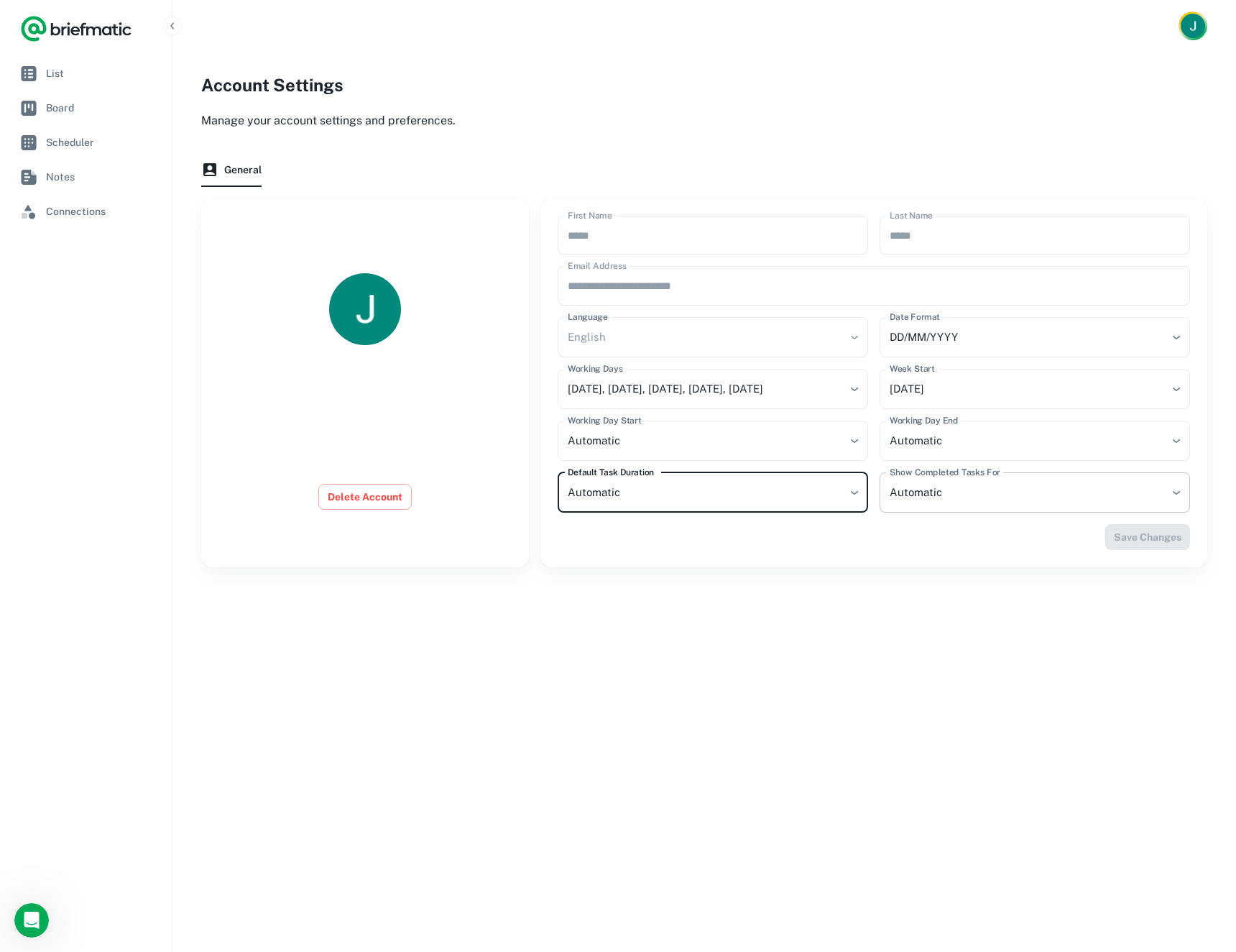
click at [959, 499] on body "**********" at bounding box center [618, 476] width 1236 height 952
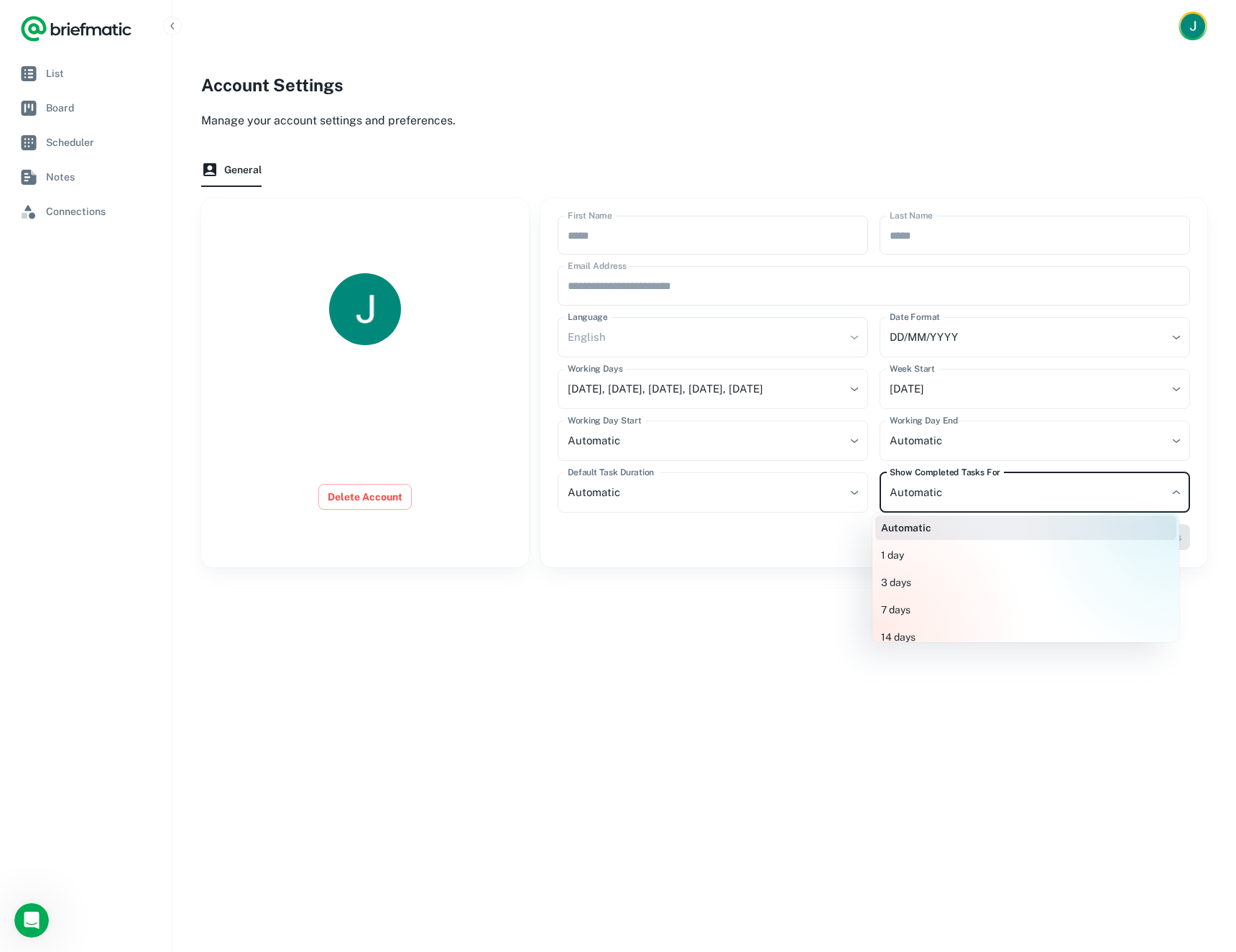
click at [959, 499] on div at bounding box center [618, 476] width 1236 height 952
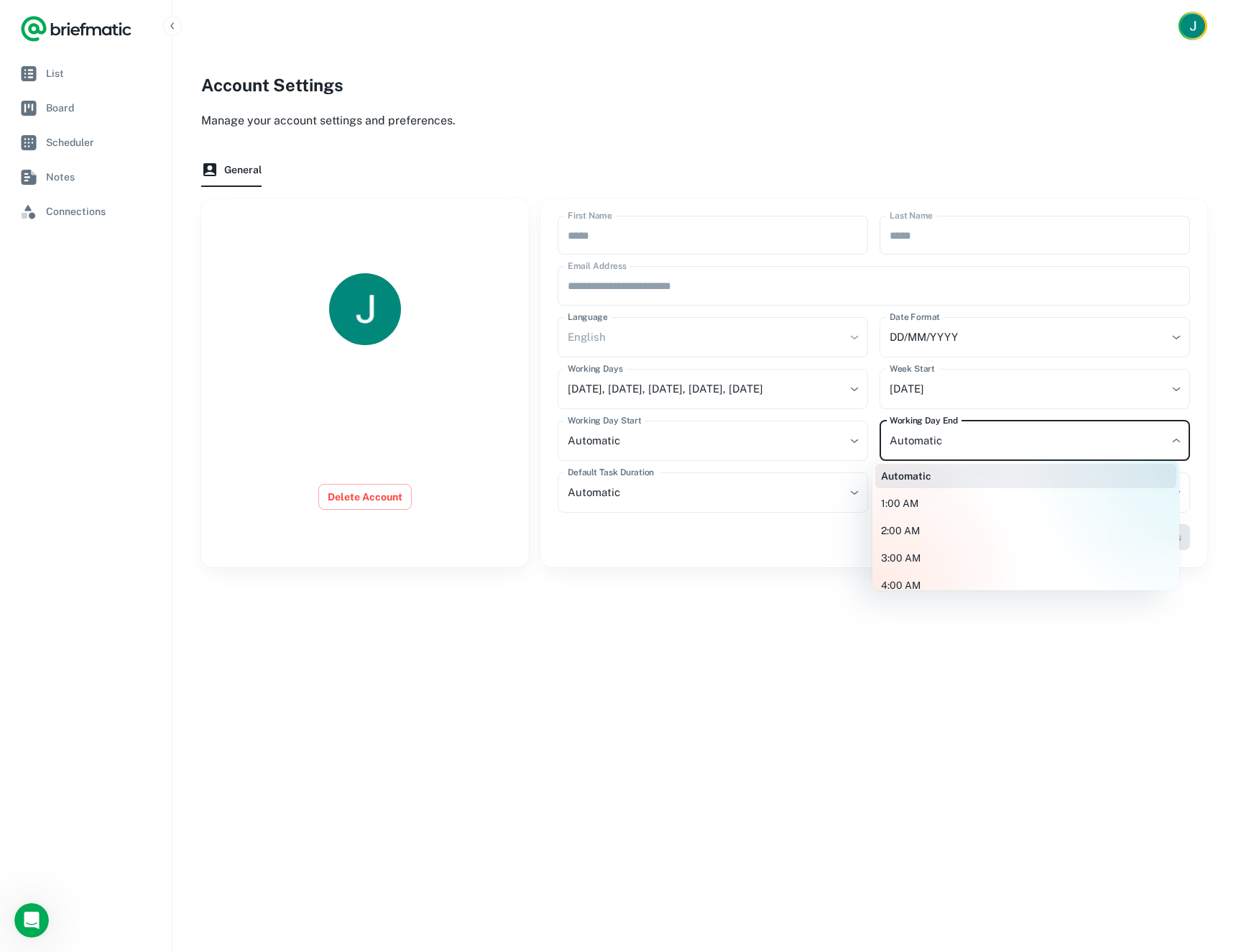
click at [979, 450] on body "**********" at bounding box center [618, 476] width 1236 height 952
click at [979, 450] on div at bounding box center [618, 476] width 1236 height 952
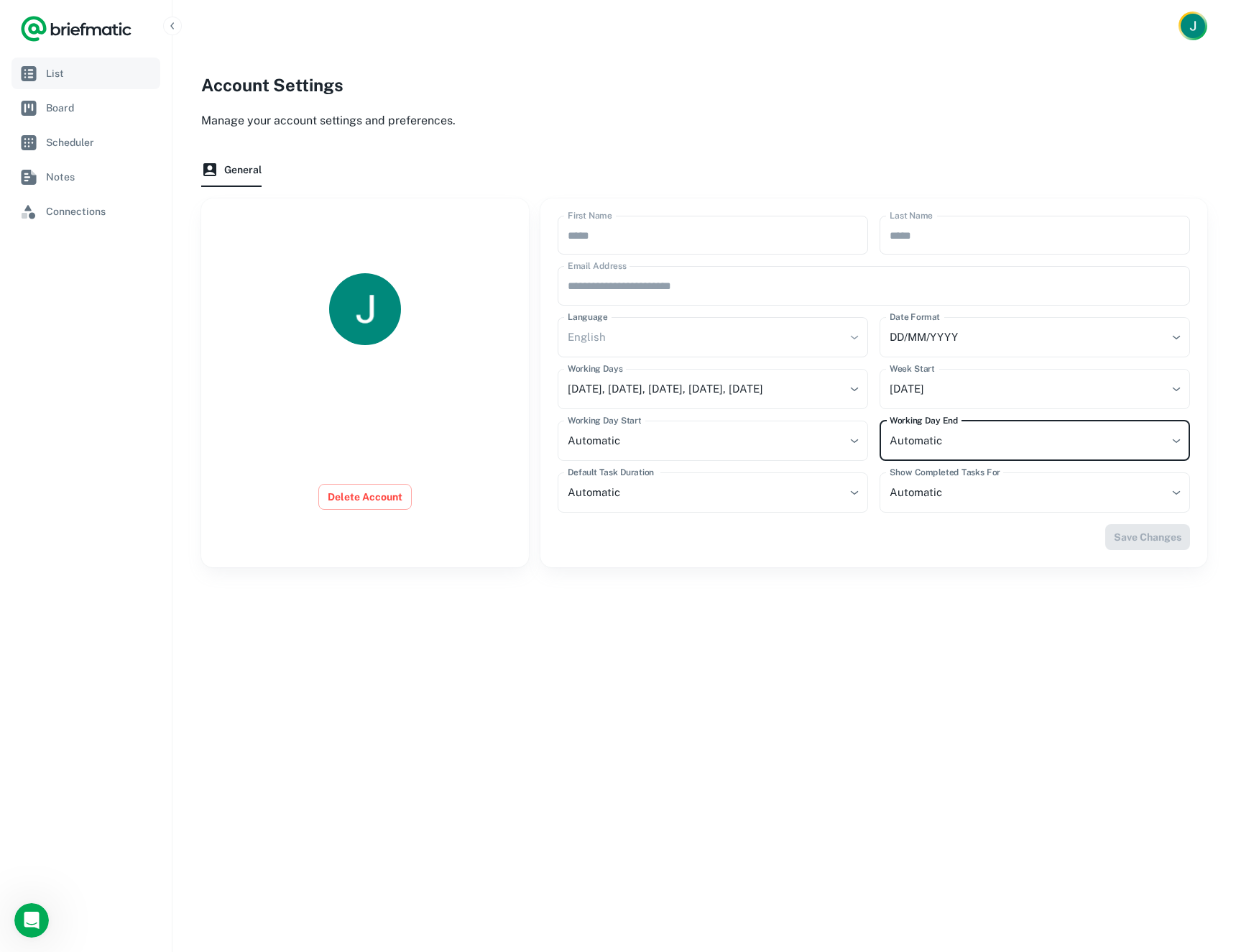
click at [67, 67] on span "List" at bounding box center [100, 73] width 109 height 16
